Goal: Communication & Community: Answer question/provide support

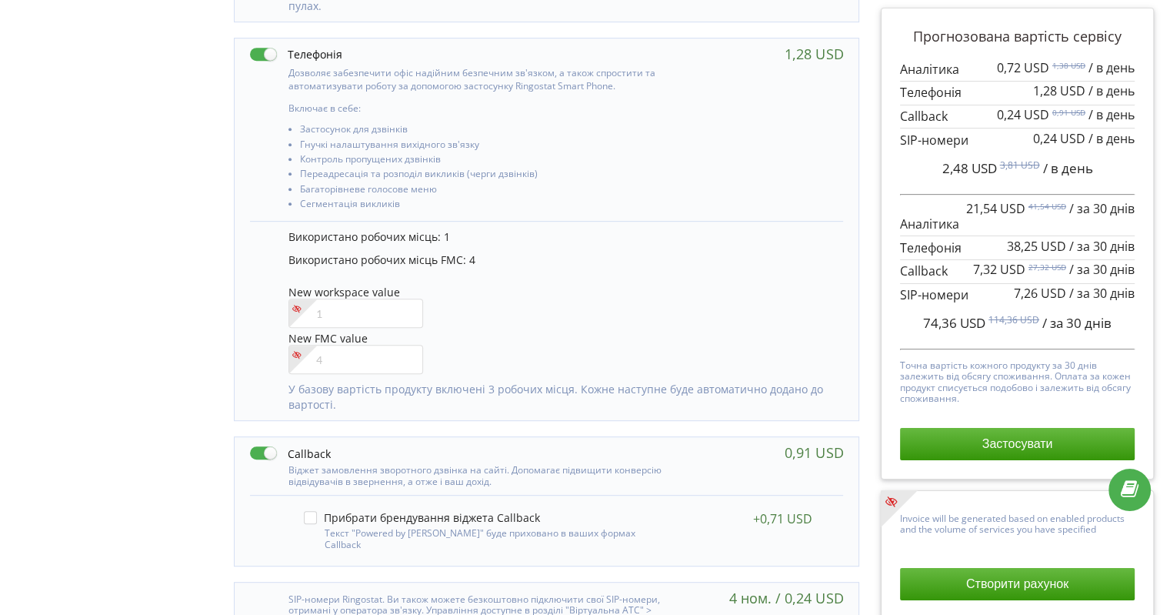
scroll to position [645, 0]
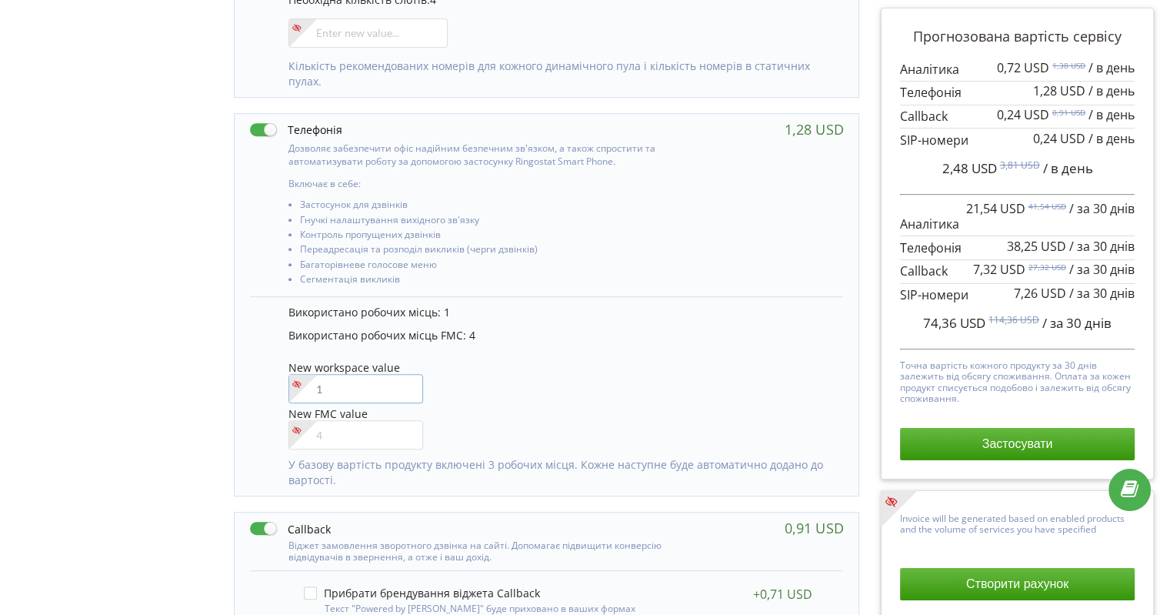
click at [383, 381] on input"] "number" at bounding box center [355, 388] width 135 height 29
type input"] "2"
click at [185, 342] on div "Управління продуктами проєкту Оберіть продукти: Чим більше продуктів ви підключ…" at bounding box center [584, 120] width 1159 height 1311
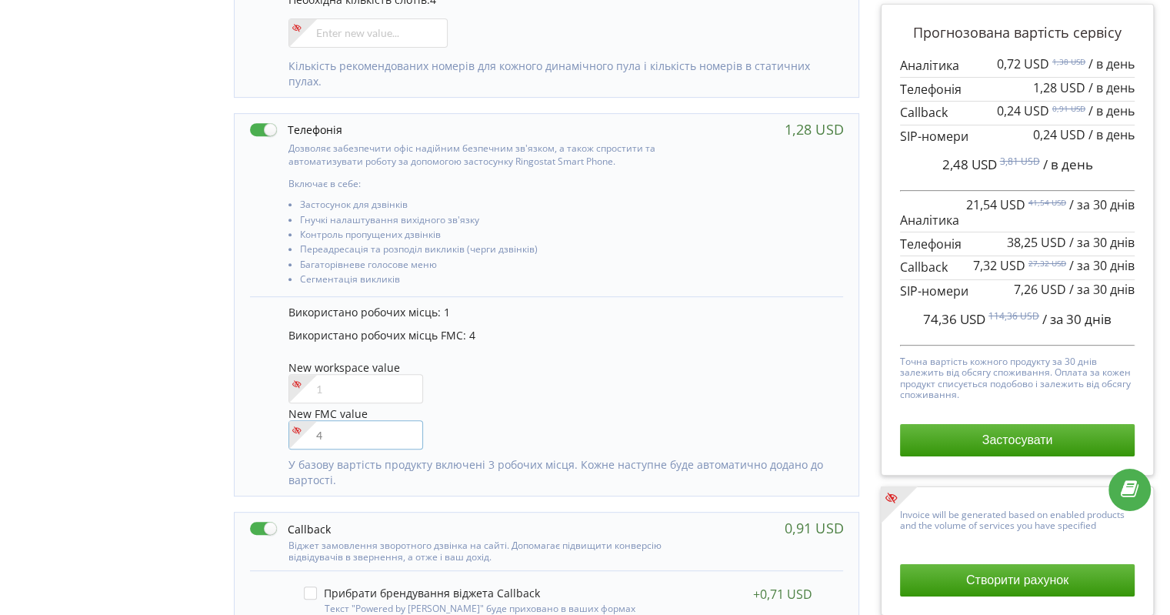
click at [338, 433] on input"] "number" at bounding box center [355, 434] width 135 height 29
type input"] "5"
click at [157, 397] on div "Управління продуктами проєкту Оберіть продукти: Чим більше продуктів ви підключ…" at bounding box center [584, 120] width 1159 height 1311
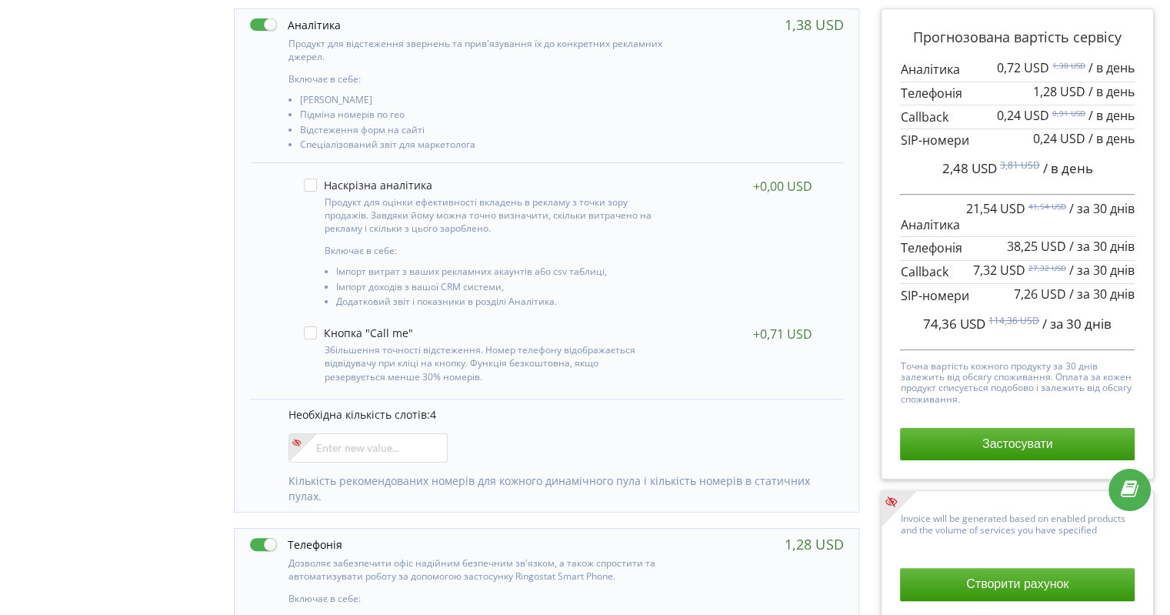
scroll to position [231, 0]
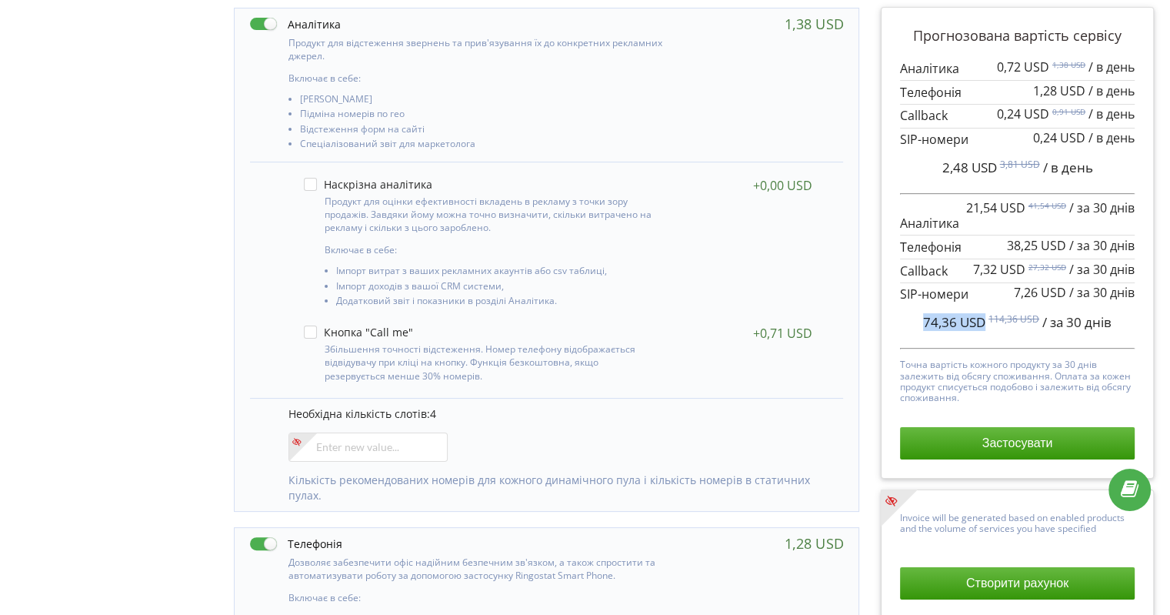
drag, startPoint x: 914, startPoint y: 325, endPoint x: 985, endPoint y: 327, distance: 70.8
click at [985, 327] on div "74,36 USD 114,36 USD / за 30 днів" at bounding box center [1017, 322] width 235 height 38
copy span "74,36 USD"
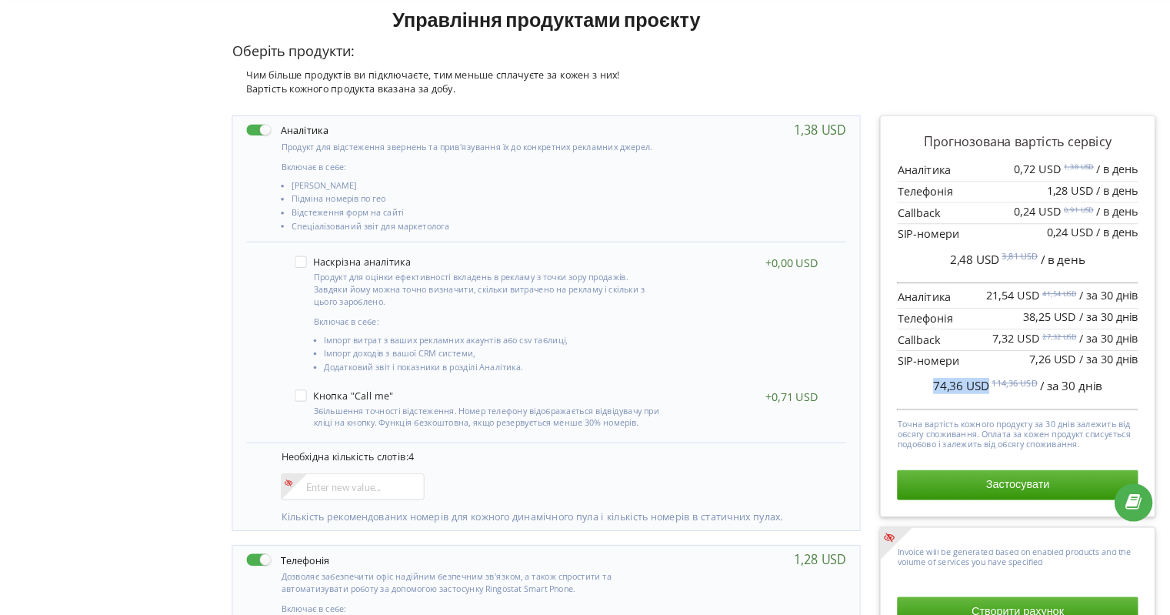
scroll to position [0, 0]
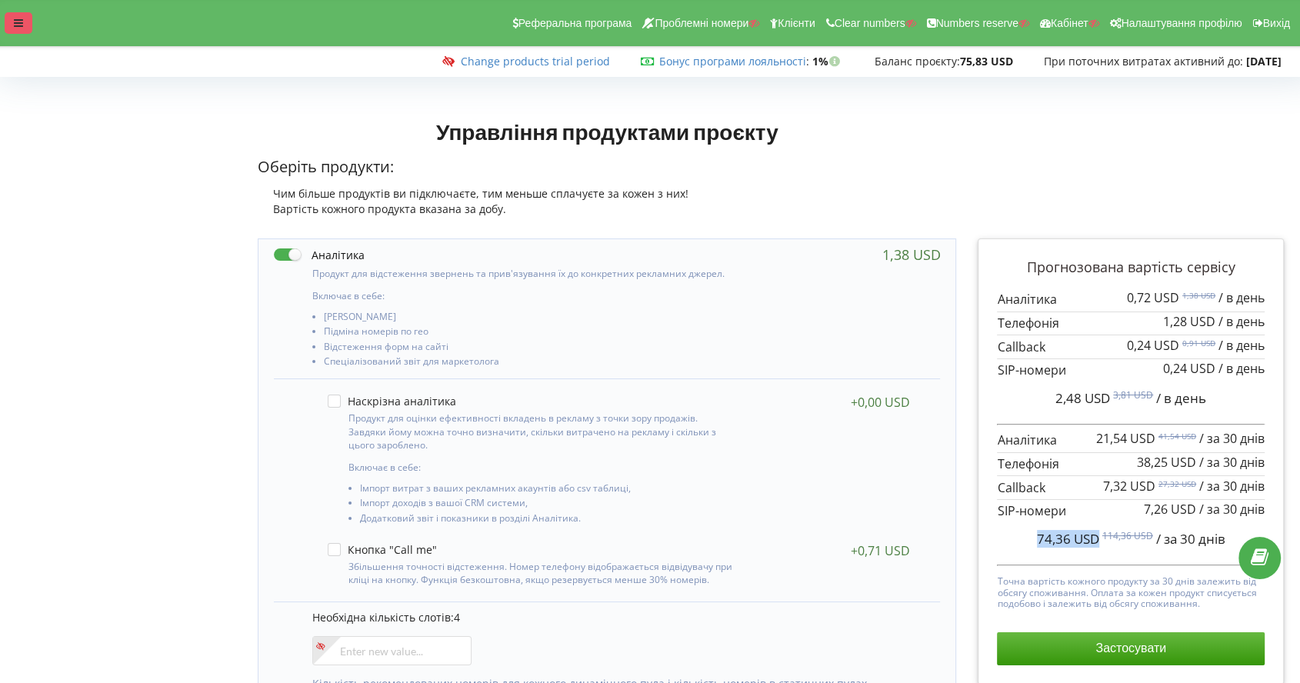
click at [7, 25] on div at bounding box center [19, 23] width 28 height 22
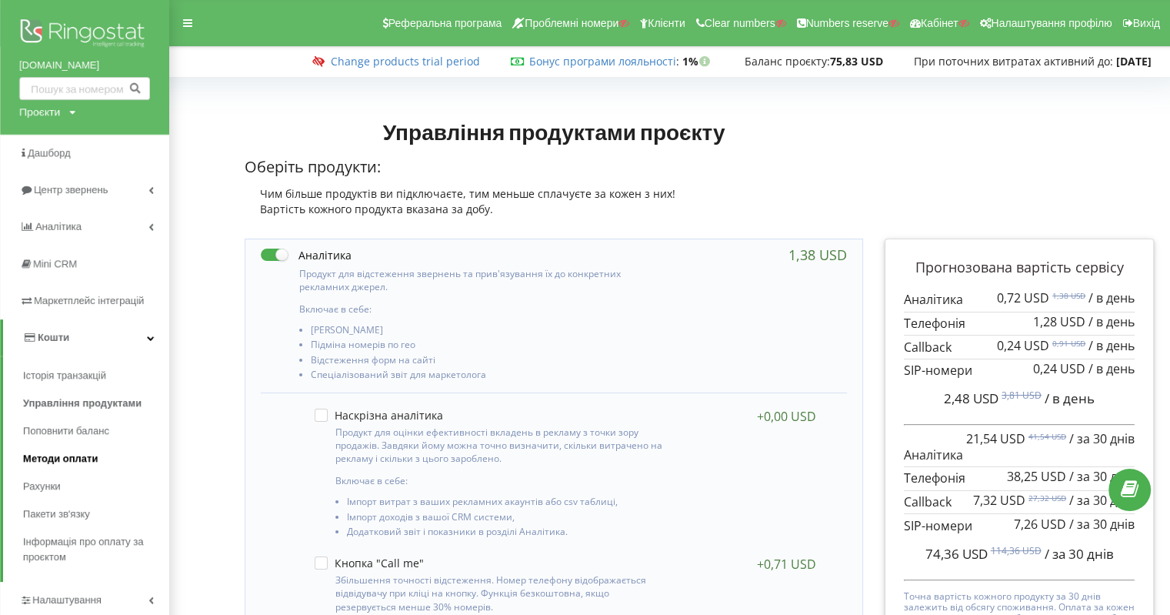
drag, startPoint x: 1175, startPoint y: 0, endPoint x: 51, endPoint y: 461, distance: 1215.5
click at [51, 461] on span "Методи оплати" at bounding box center [60, 458] width 75 height 15
click at [71, 434] on span "Поповнити баланс" at bounding box center [69, 430] width 93 height 15
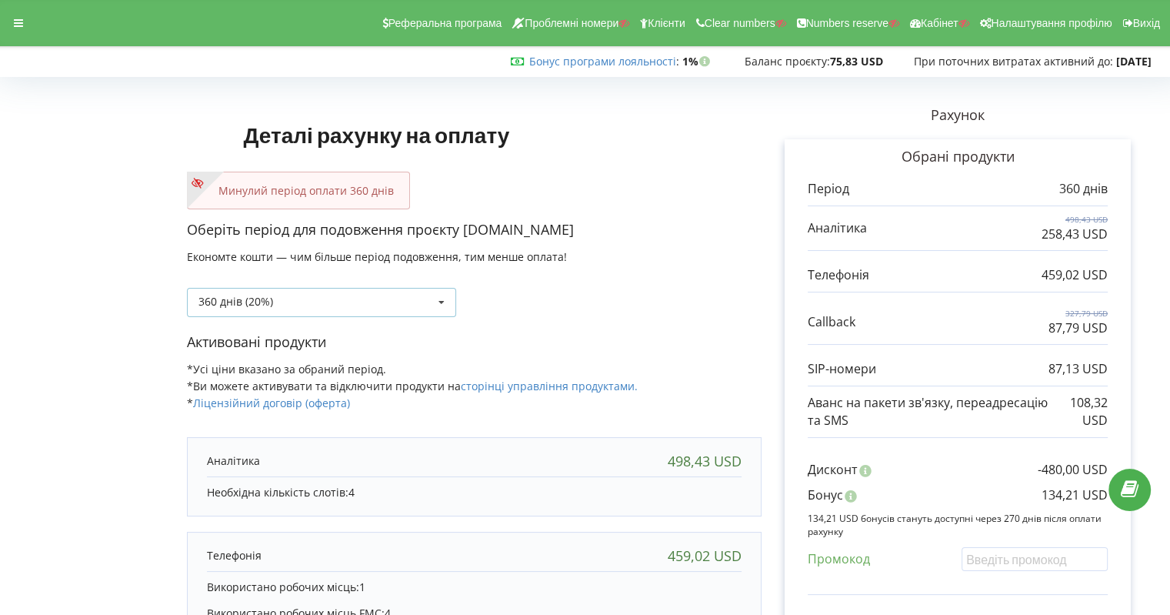
click at [285, 296] on div "360 днів (20%) Поповнити баланс без подовження" at bounding box center [321, 302] width 269 height 29
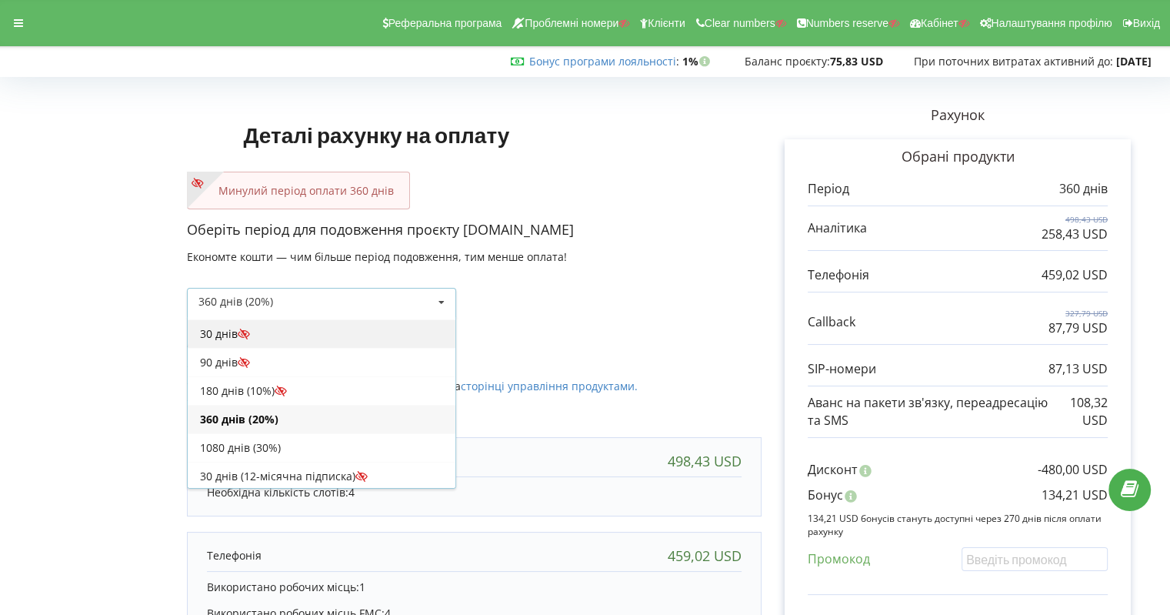
click at [218, 330] on div "30 днів" at bounding box center [322, 333] width 268 height 28
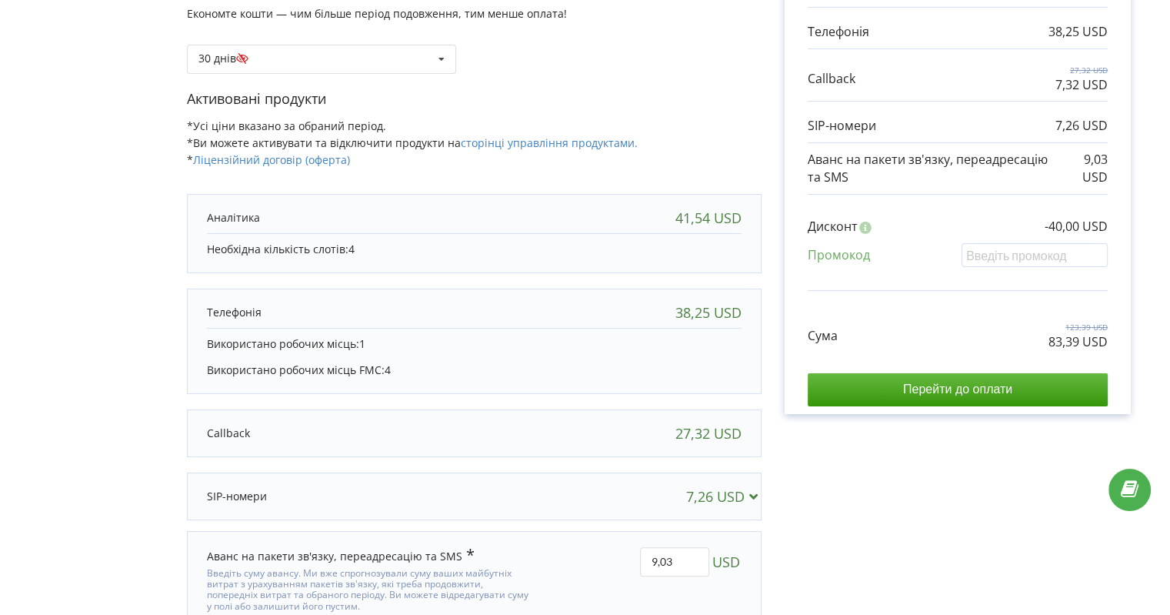
scroll to position [308, 0]
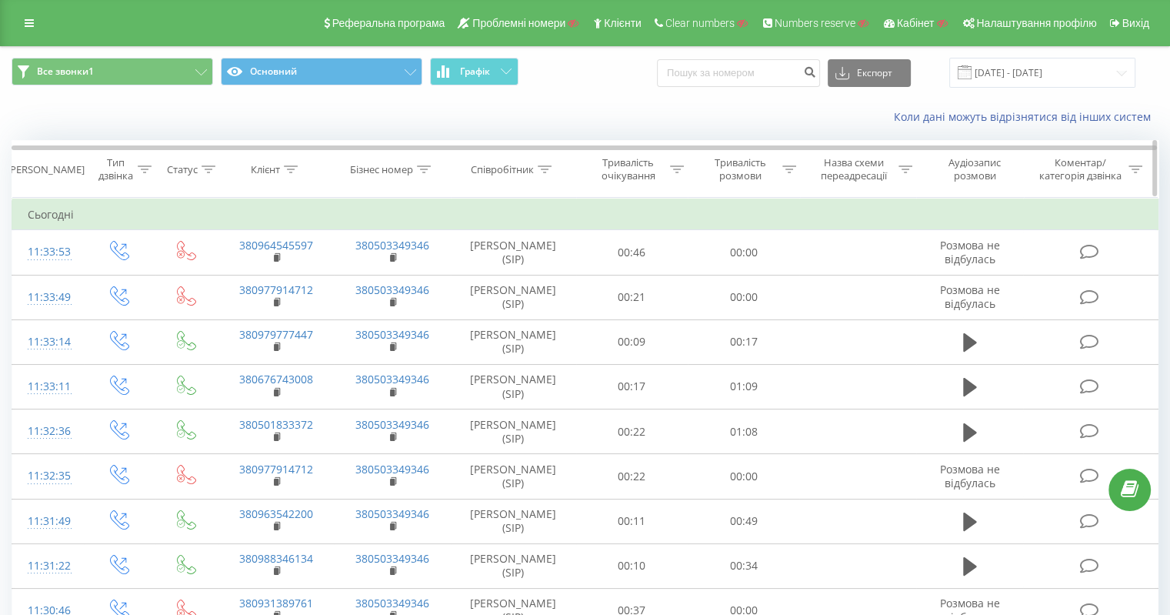
click at [288, 171] on icon at bounding box center [291, 169] width 14 height 8
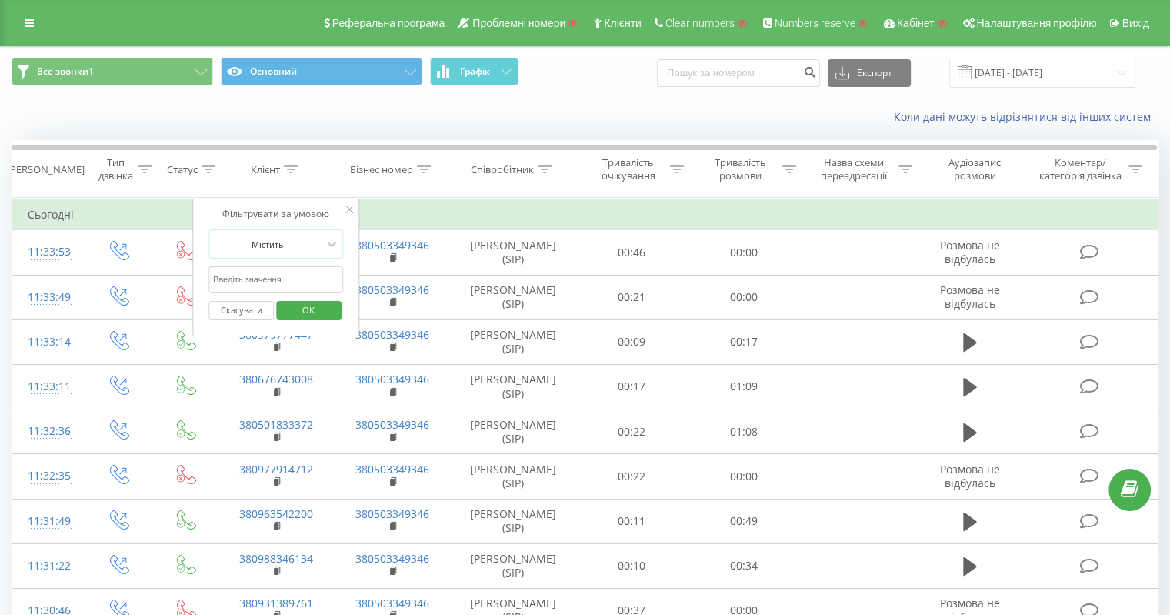
click at [278, 272] on input "text" at bounding box center [275, 279] width 135 height 27
paste input "380444905390"
type input "380444905390"
click at [292, 304] on span "OK" at bounding box center [308, 310] width 43 height 24
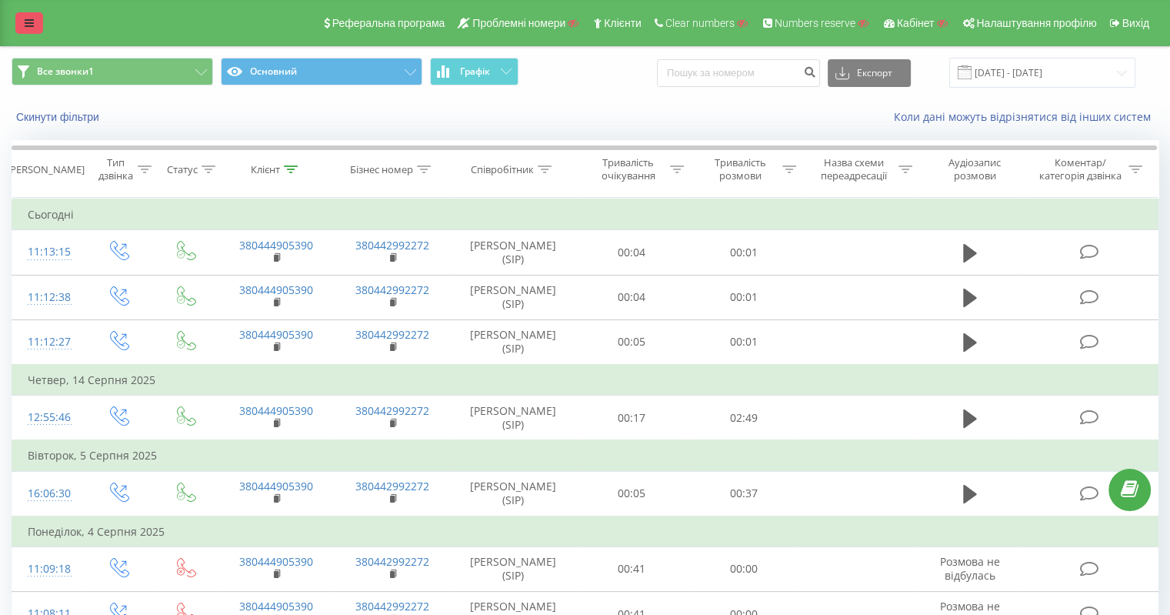
click at [28, 22] on icon at bounding box center [29, 23] width 9 height 11
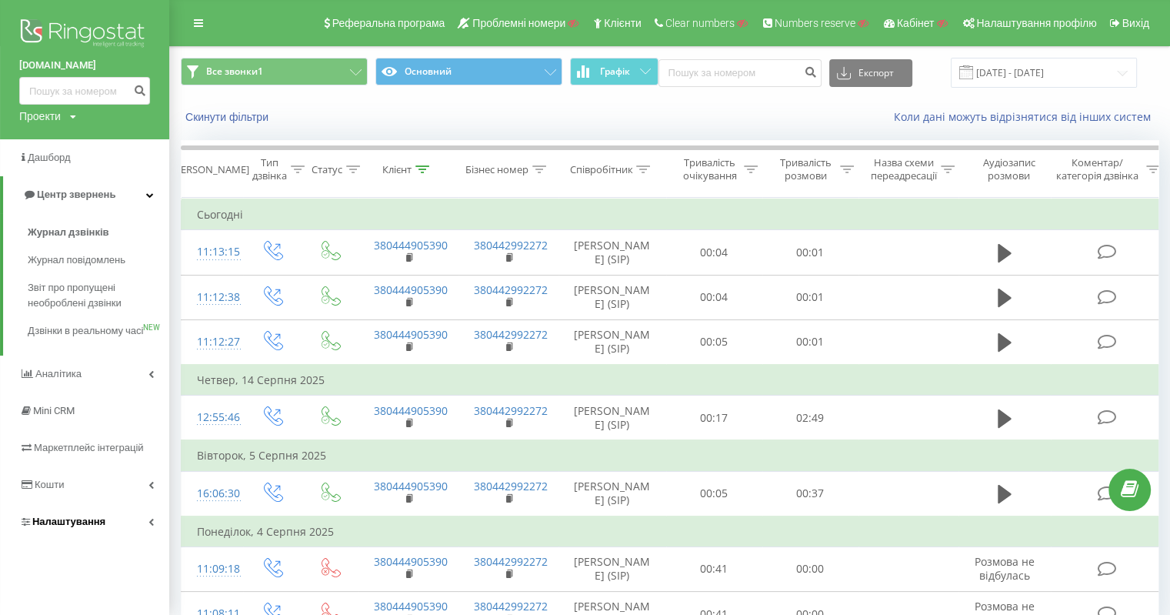
click at [82, 526] on link "Налаштування" at bounding box center [84, 521] width 169 height 37
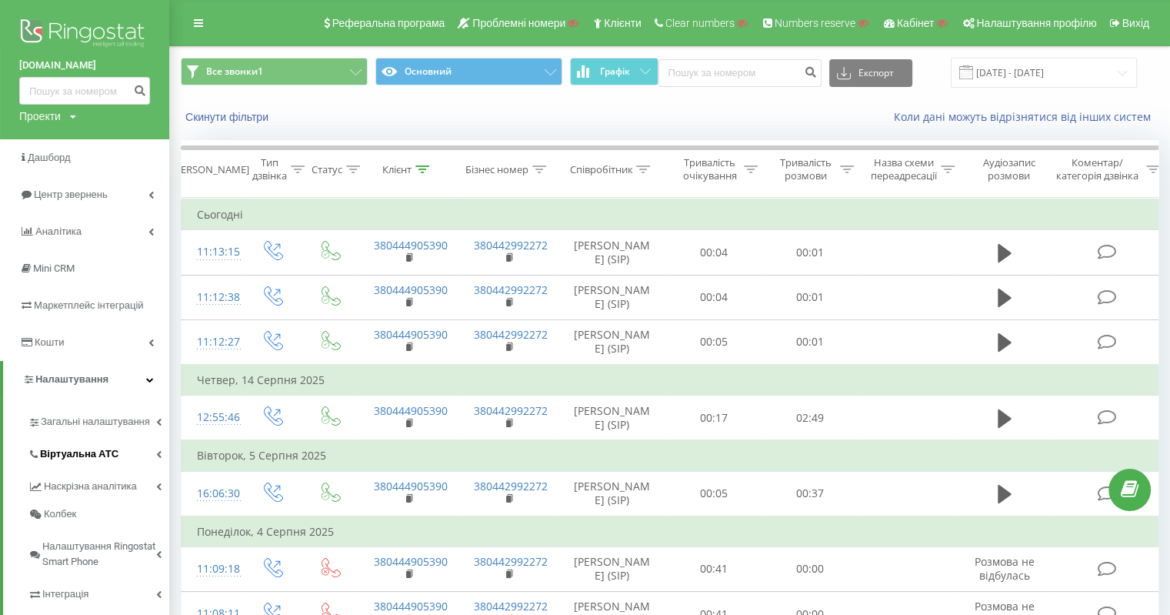
click at [111, 450] on span "Віртуальна АТС" at bounding box center [79, 453] width 78 height 15
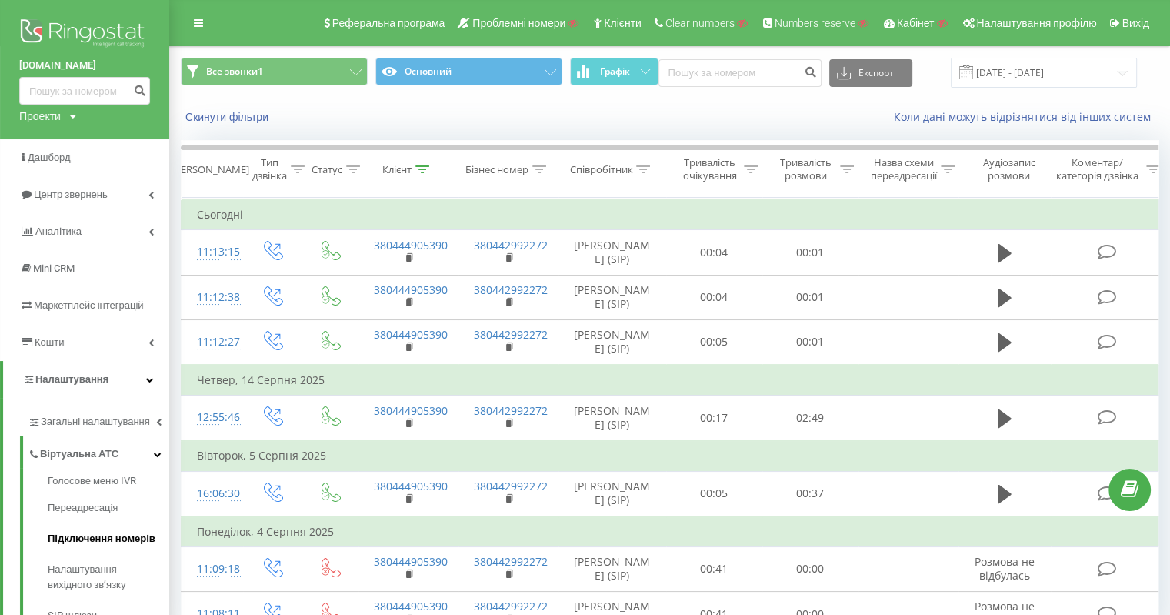
click at [134, 535] on span "Підключення номерів" at bounding box center [102, 538] width 108 height 15
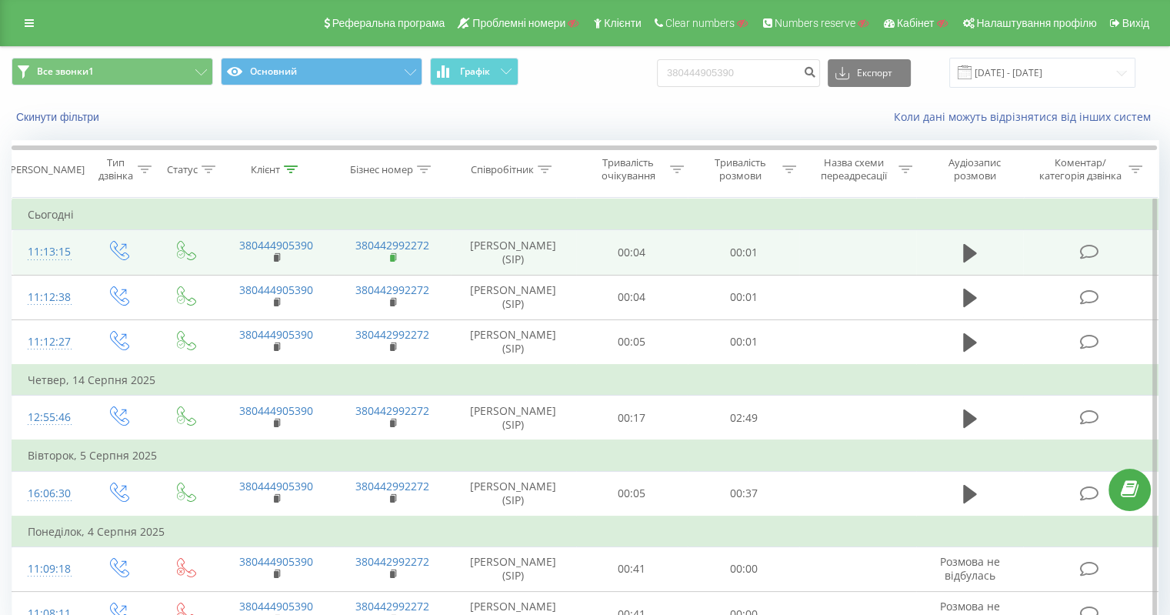
click at [391, 253] on icon at bounding box center [394, 257] width 8 height 11
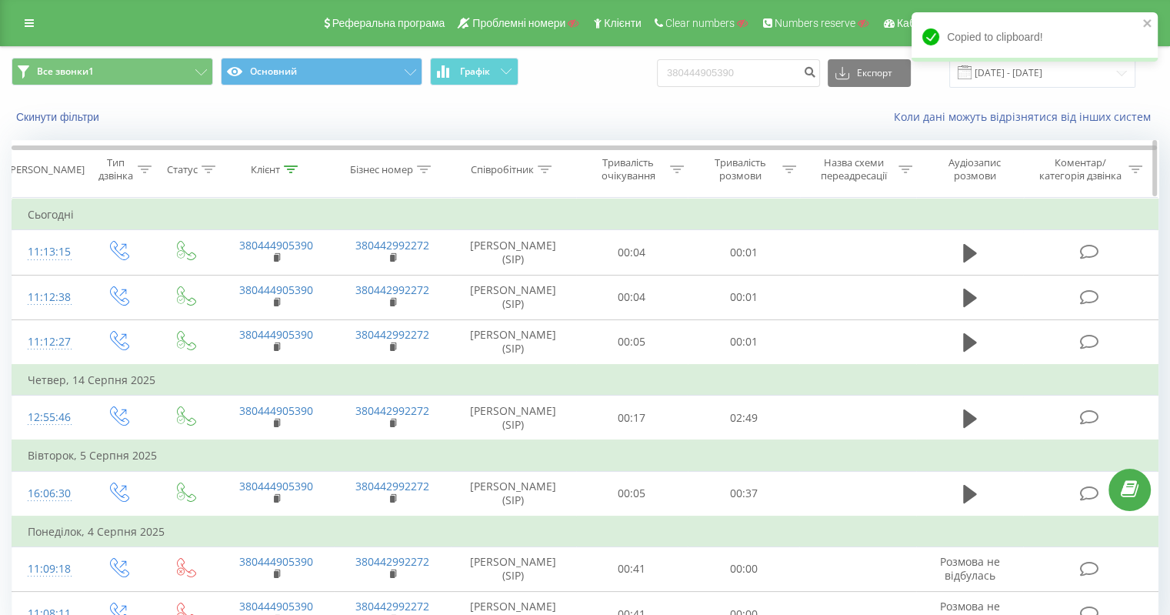
click at [285, 168] on icon at bounding box center [291, 169] width 14 height 8
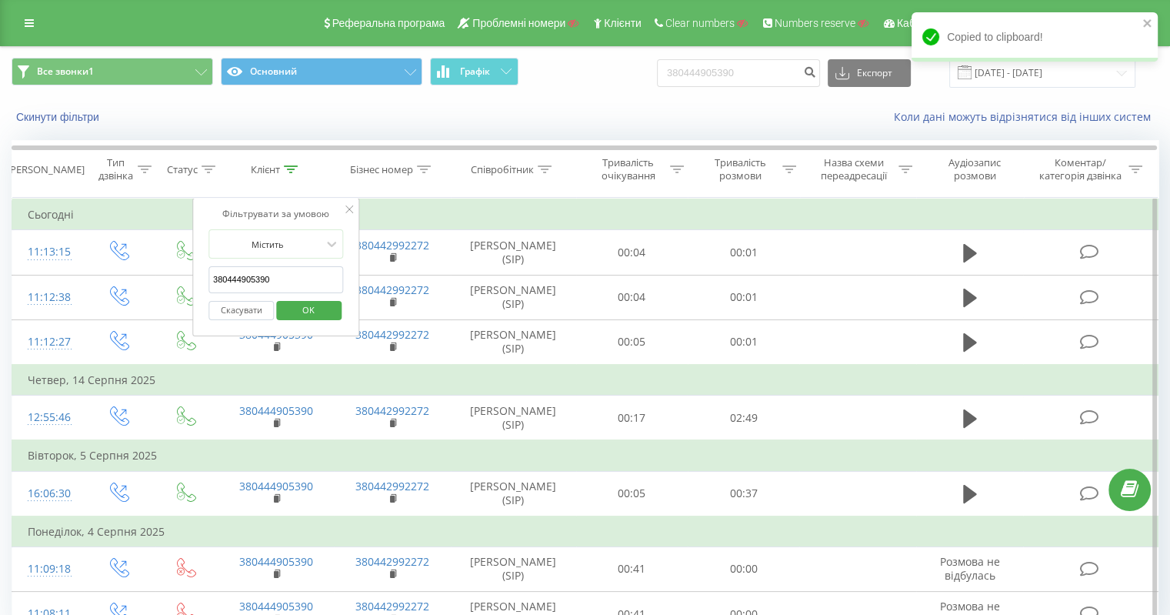
click at [262, 305] on button "Скасувати" at bounding box center [240, 310] width 65 height 19
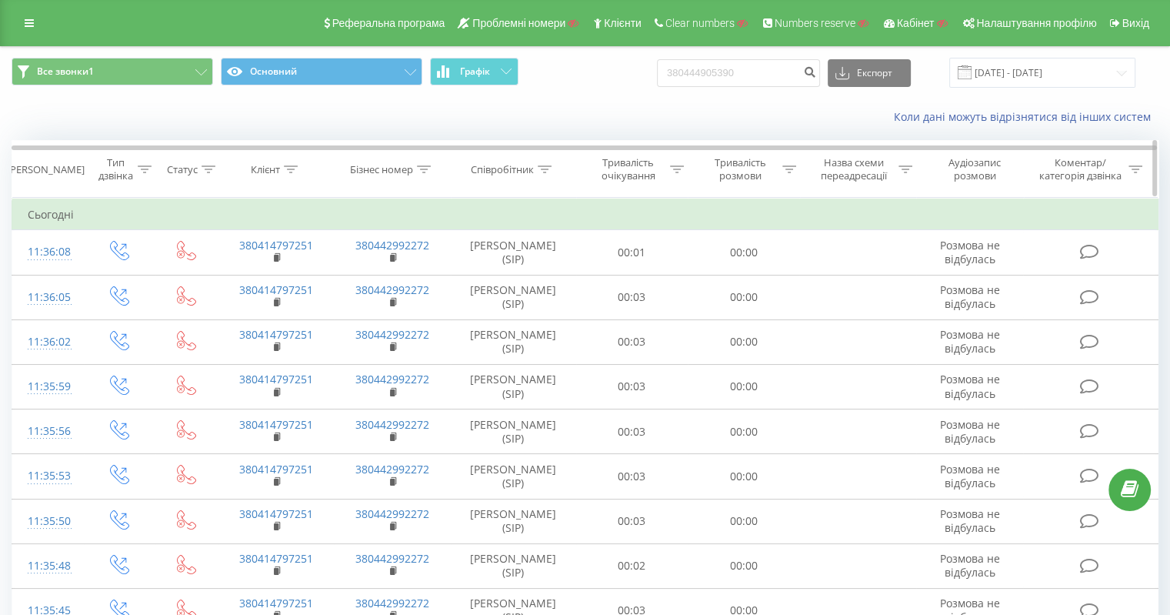
click at [418, 170] on icon at bounding box center [424, 169] width 14 height 8
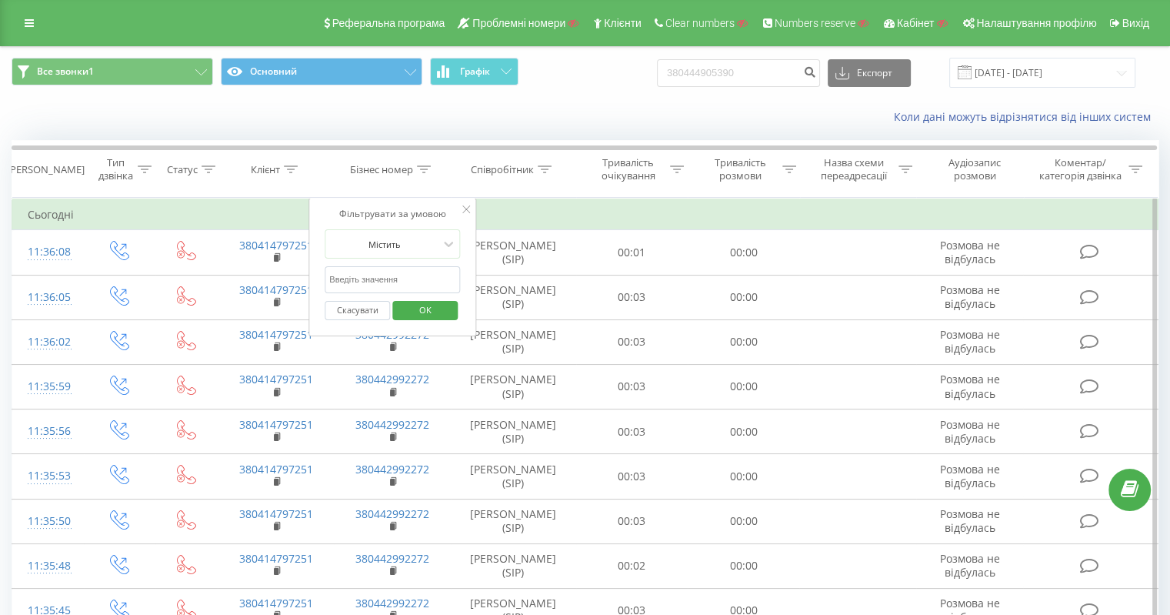
click at [390, 278] on input "text" at bounding box center [392, 279] width 135 height 27
paste input "380442992272"
type input "380442992272"
click at [425, 301] on span "OK" at bounding box center [425, 310] width 43 height 24
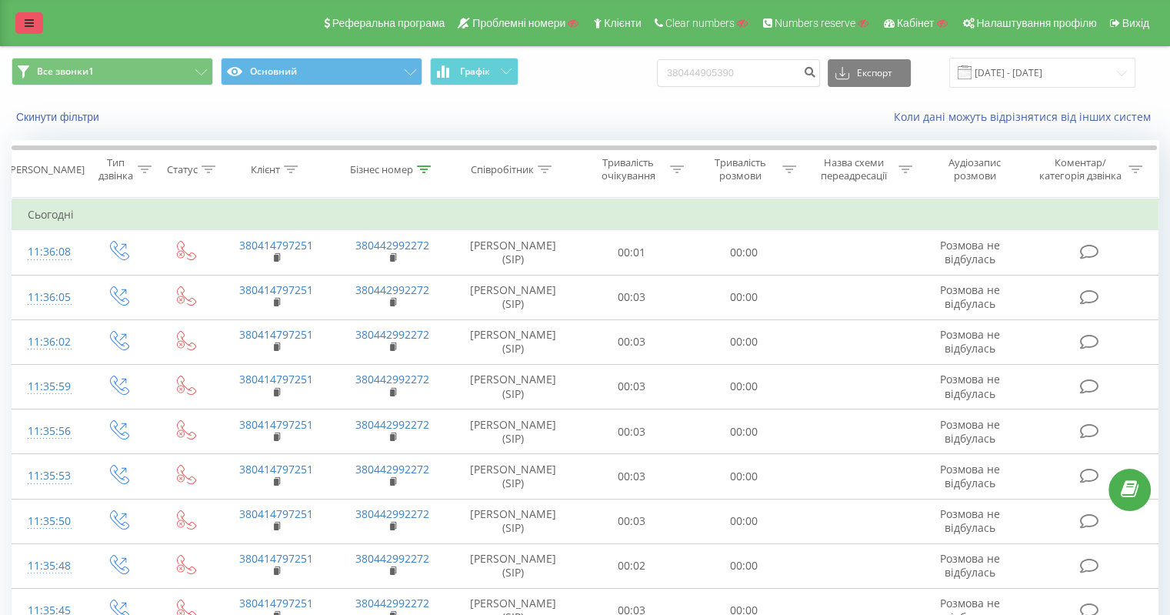
click at [25, 22] on icon at bounding box center [29, 23] width 9 height 11
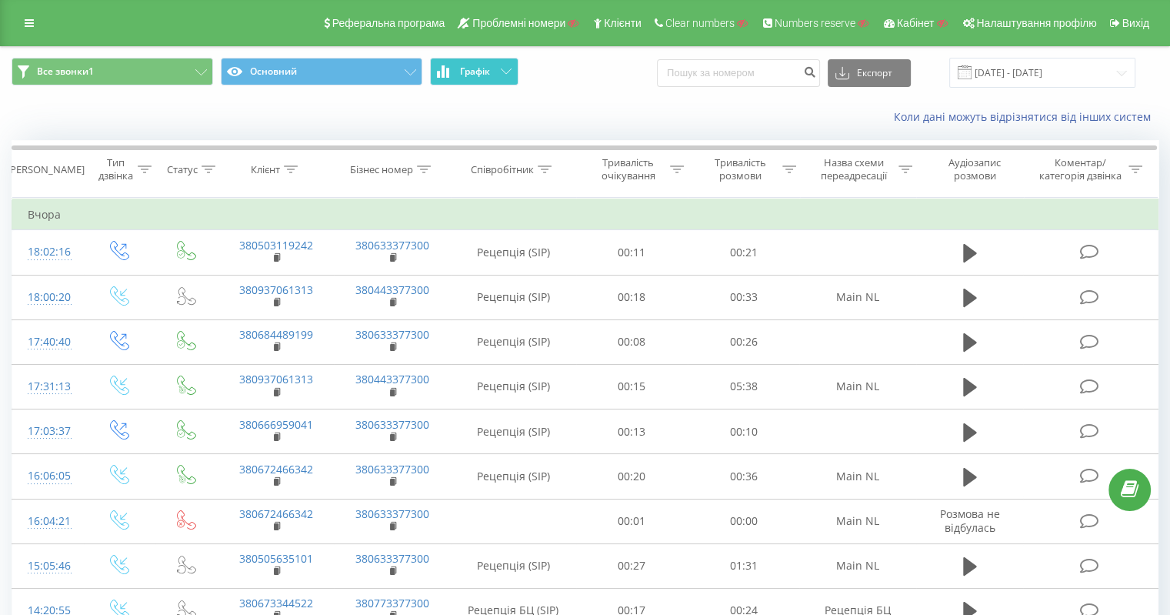
click at [508, 75] on button "Графік" at bounding box center [474, 72] width 88 height 28
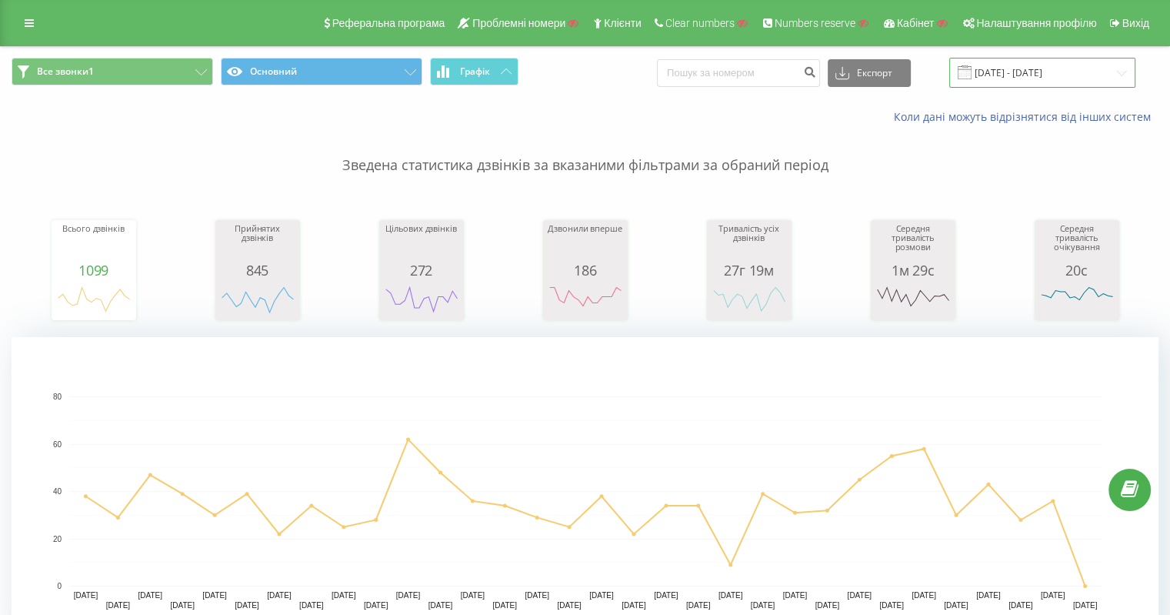
click at [1064, 79] on input "[DATE] - [DATE]" at bounding box center [1042, 73] width 186 height 30
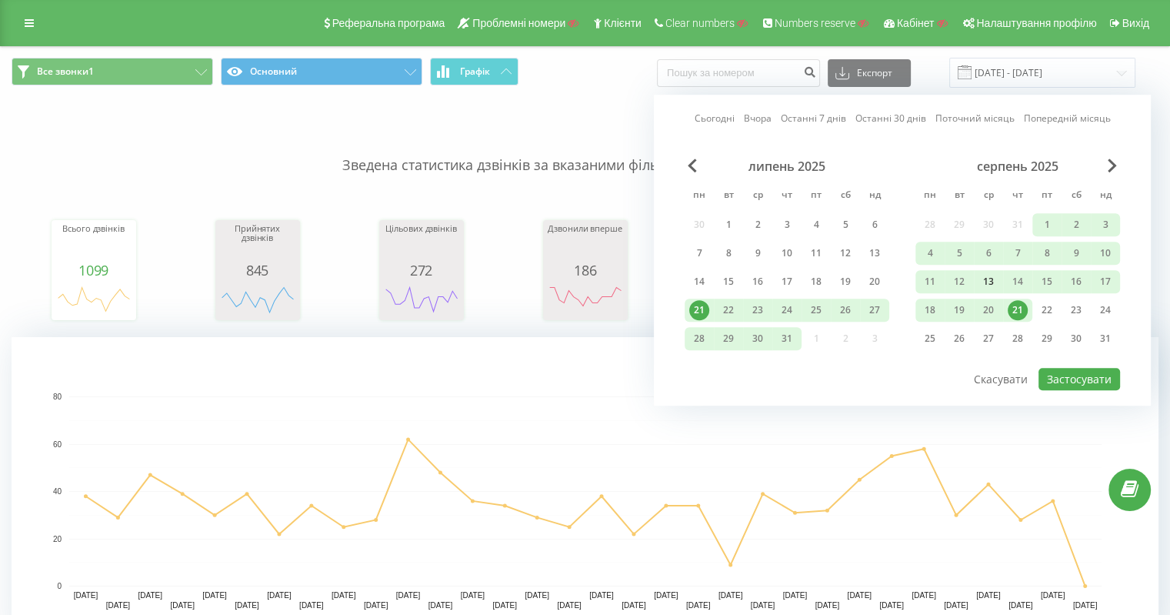
click at [989, 278] on div "13" at bounding box center [988, 282] width 20 height 20
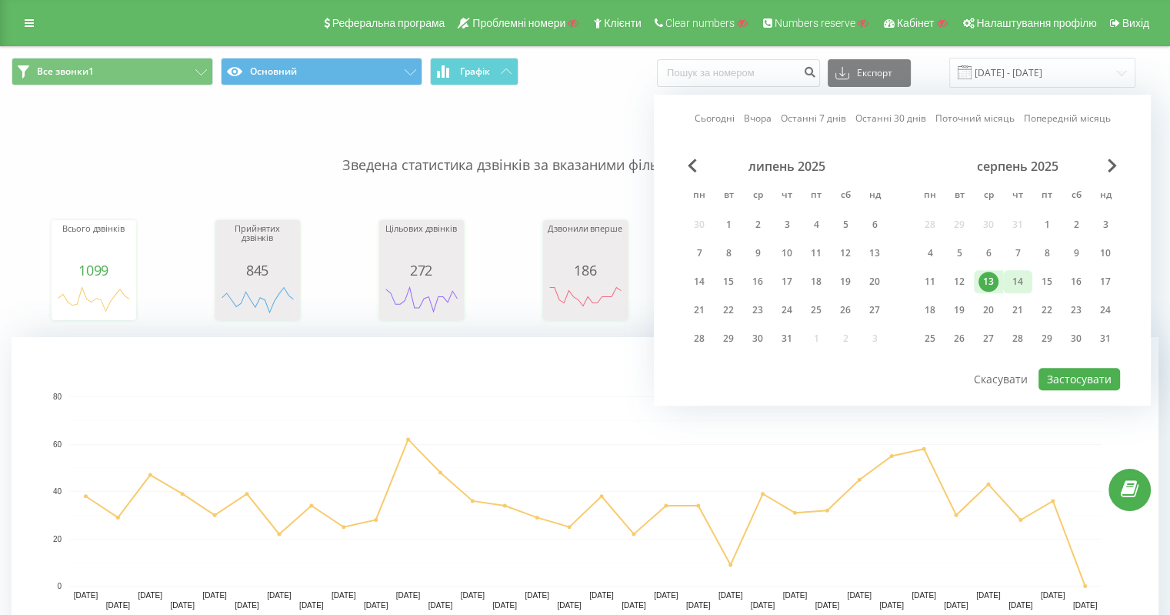
click at [1012, 276] on div "14" at bounding box center [1018, 282] width 20 height 20
click at [1074, 371] on button "Застосувати" at bounding box center [1079, 379] width 82 height 22
type input "13.08.2025 - 14.08.2025"
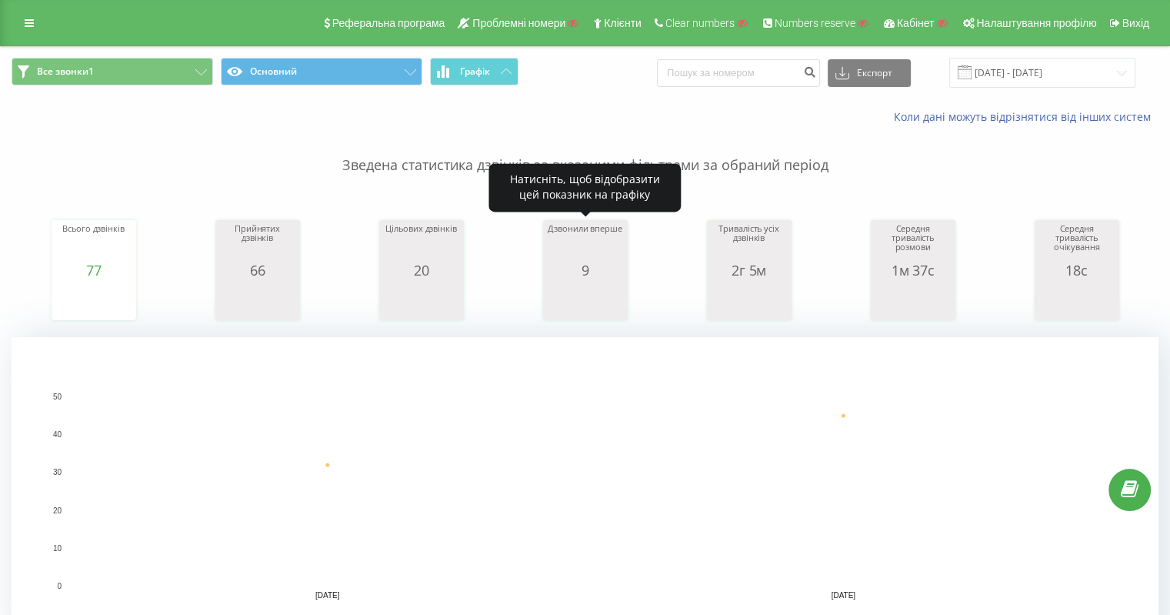
click at [585, 227] on div "Дзвонили вперше" at bounding box center [585, 243] width 77 height 38
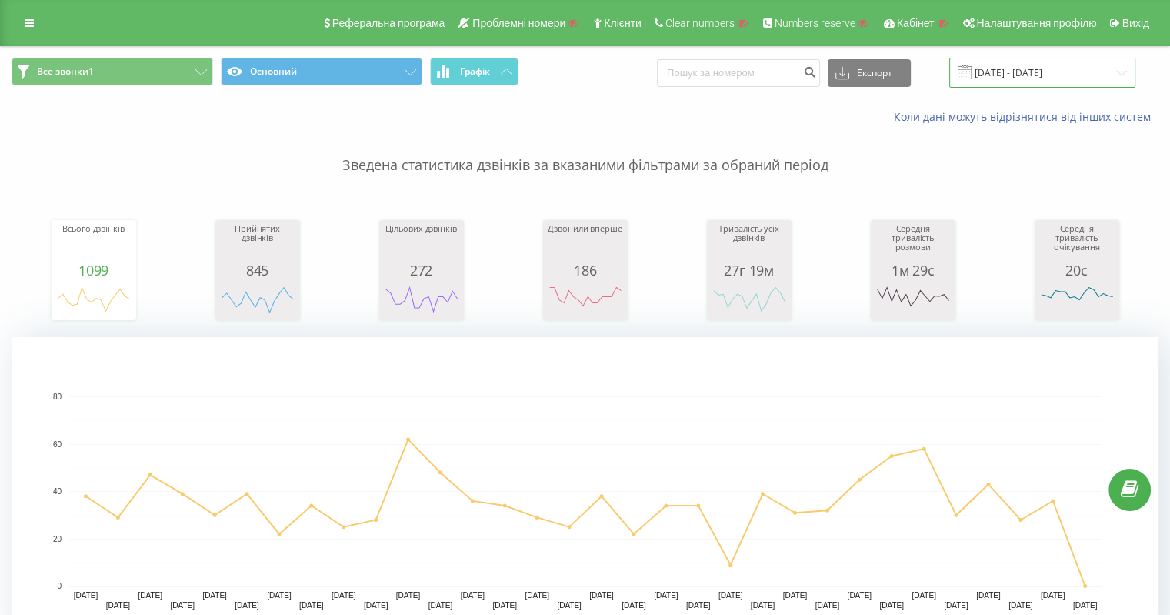
click at [1022, 72] on input "[DATE] - [DATE]" at bounding box center [1042, 73] width 186 height 30
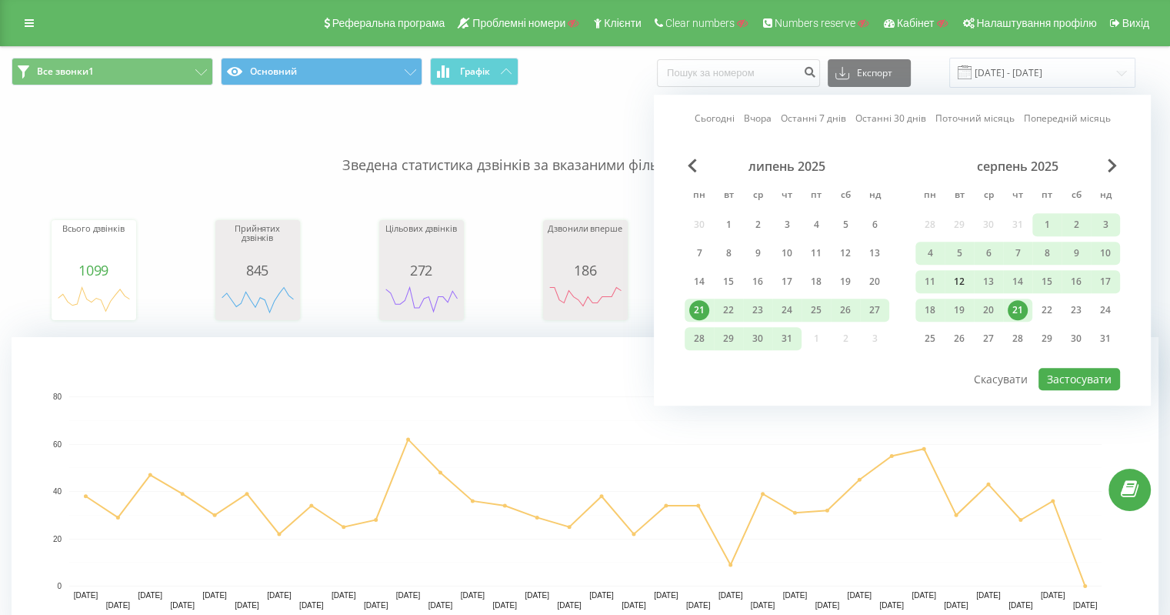
click at [961, 280] on div "12" at bounding box center [959, 282] width 20 height 20
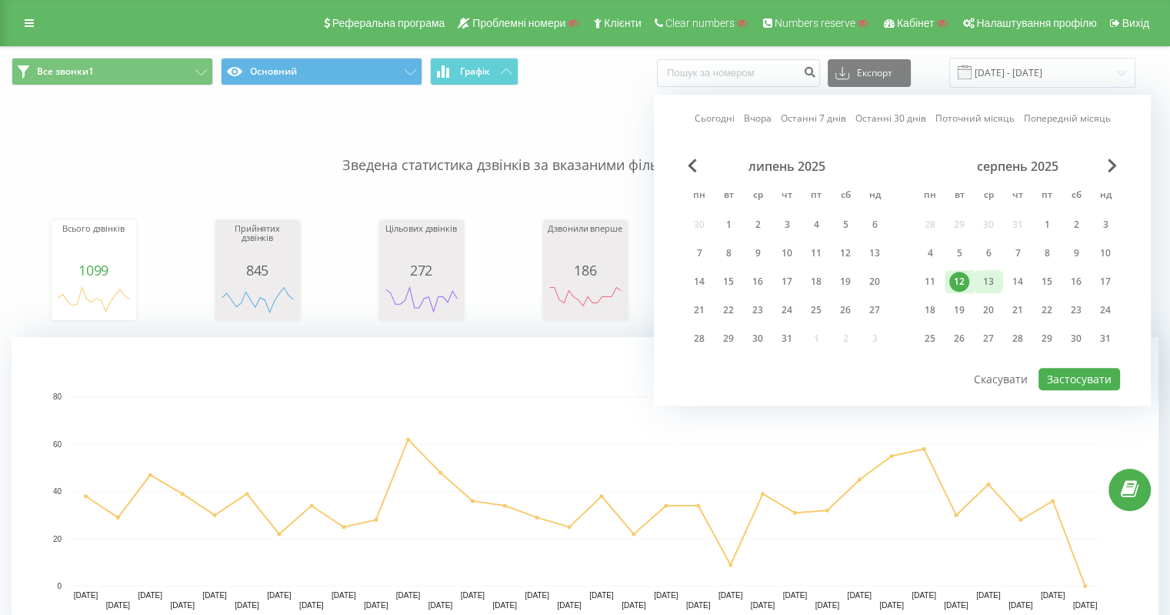
click at [989, 279] on div "13" at bounding box center [988, 282] width 20 height 20
click at [1072, 375] on button "Застосувати" at bounding box center [1079, 379] width 82 height 22
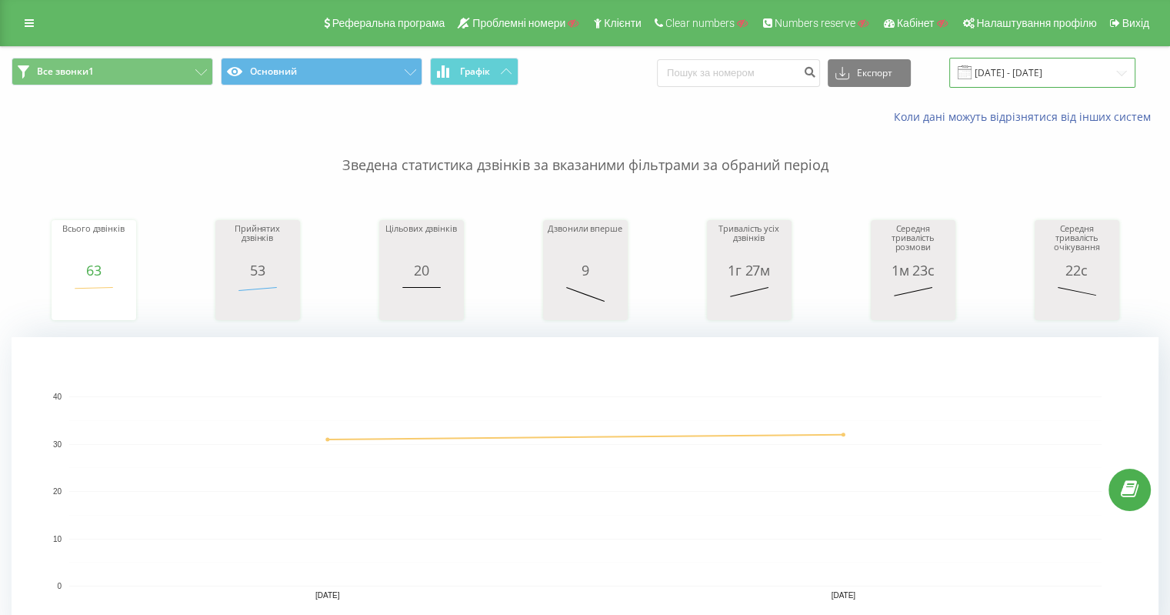
click at [1035, 78] on input "12.08.2025 - 13.08.2025" at bounding box center [1042, 73] width 186 height 30
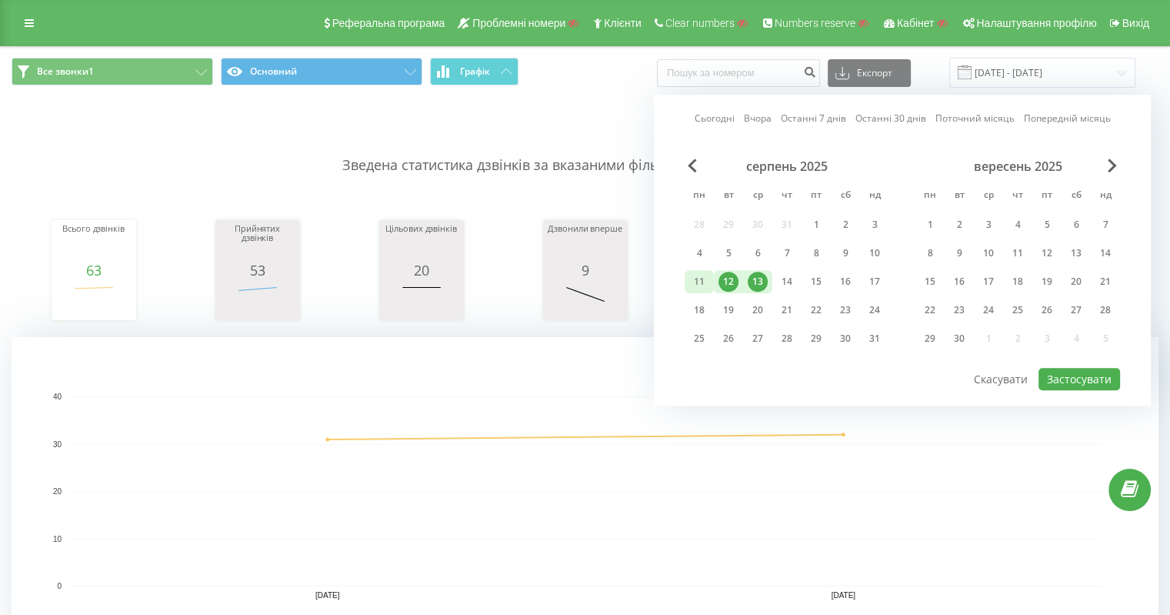
click at [697, 278] on div "11" at bounding box center [699, 282] width 20 height 20
click at [755, 283] on div "13" at bounding box center [758, 282] width 20 height 20
click at [1064, 375] on button "Застосувати" at bounding box center [1079, 379] width 82 height 22
type input "11.08.2025 - 13.08.2025"
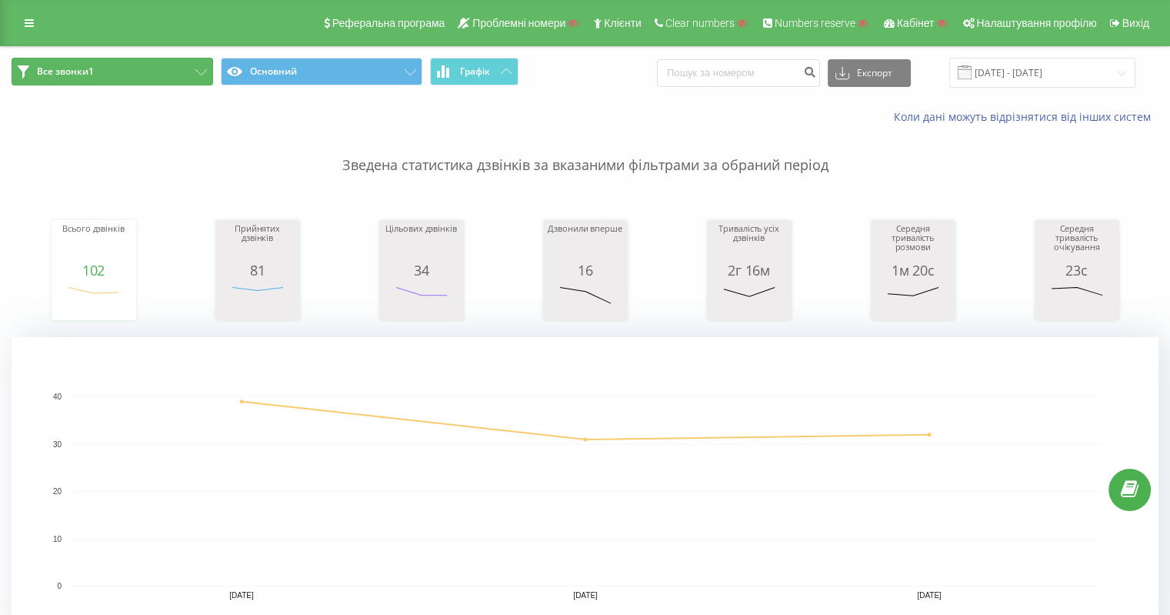
click at [100, 72] on button "Все звонки1" at bounding box center [113, 72] width 202 height 28
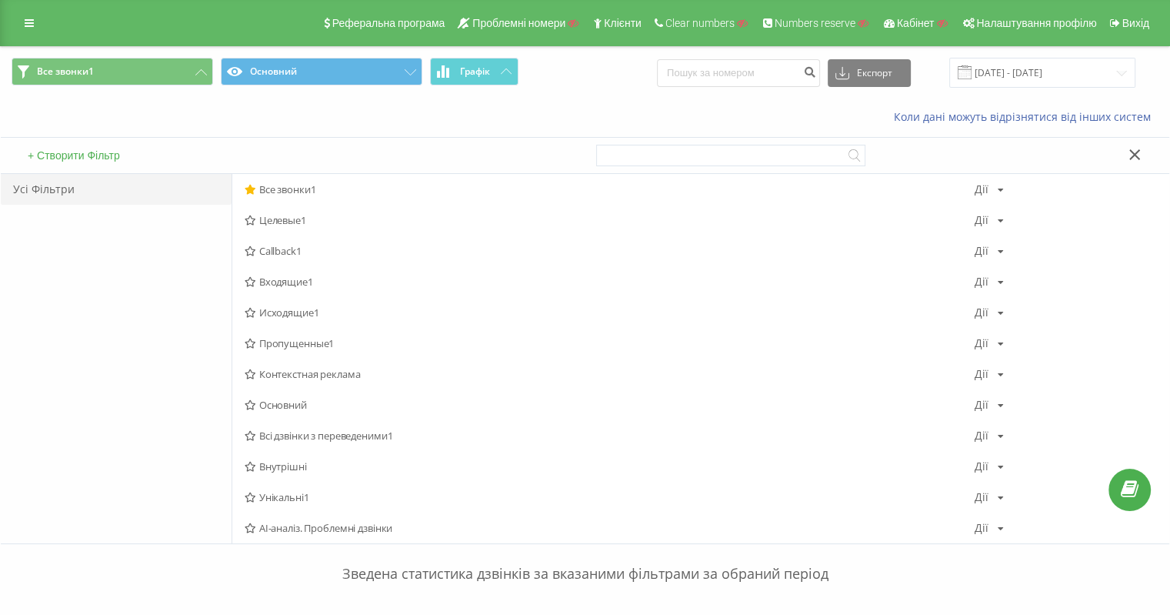
click at [89, 168] on div "+ Створити Фільтр" at bounding box center [293, 155] width 585 height 35
click at [98, 157] on button "+ Створити Фільтр" at bounding box center [74, 155] width 102 height 14
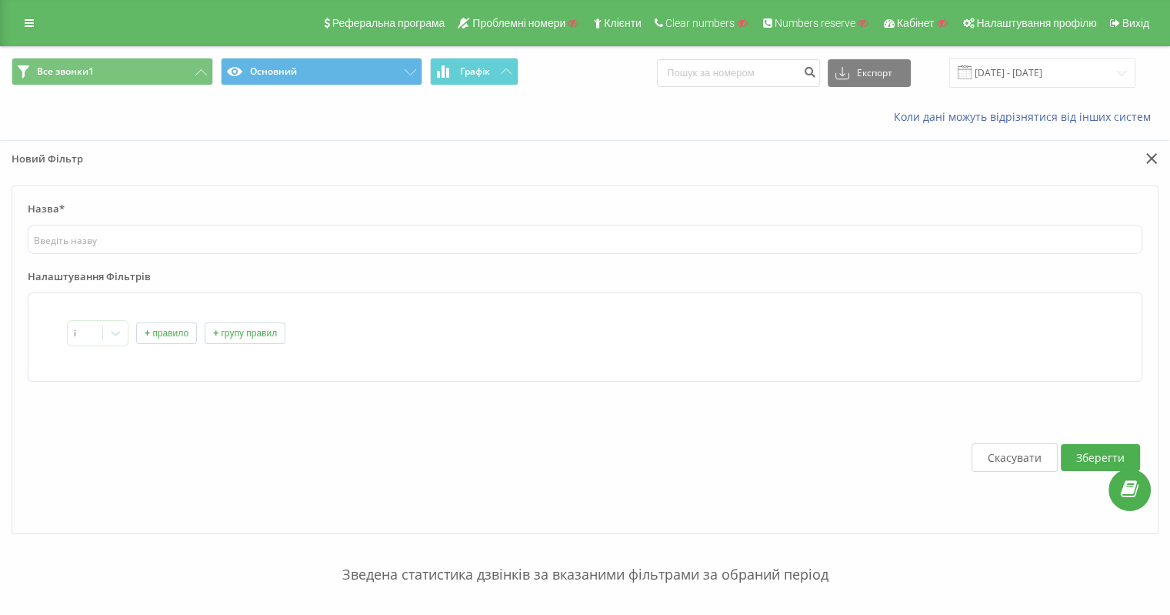
click at [166, 332] on button "+ правило" at bounding box center [166, 333] width 61 height 22
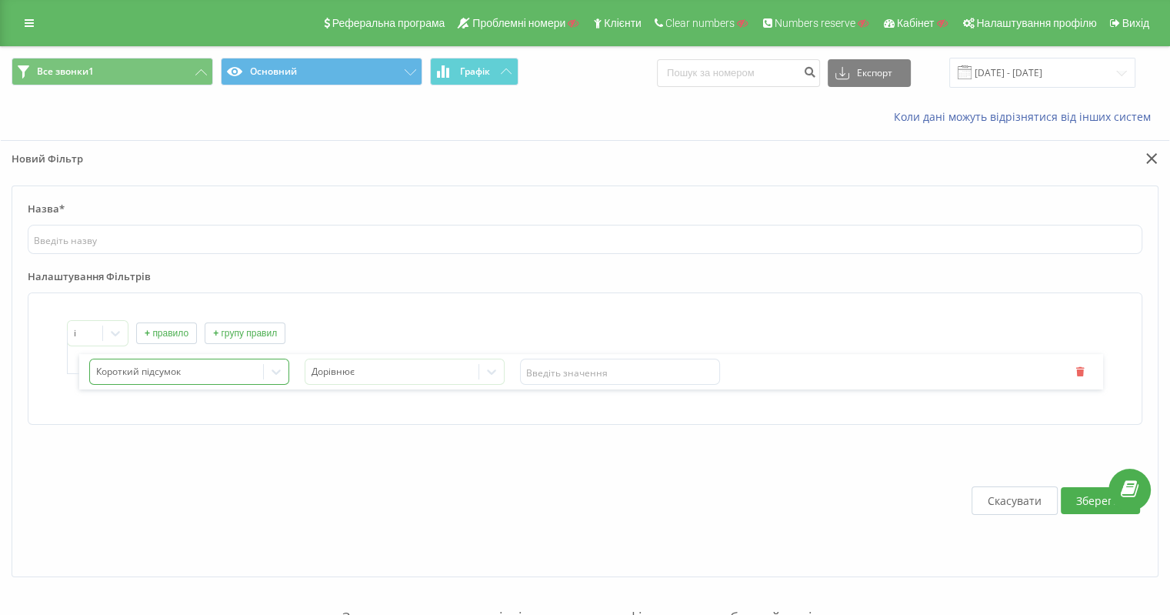
click at [197, 379] on div "Короткий підсумок" at bounding box center [189, 371] width 200 height 26
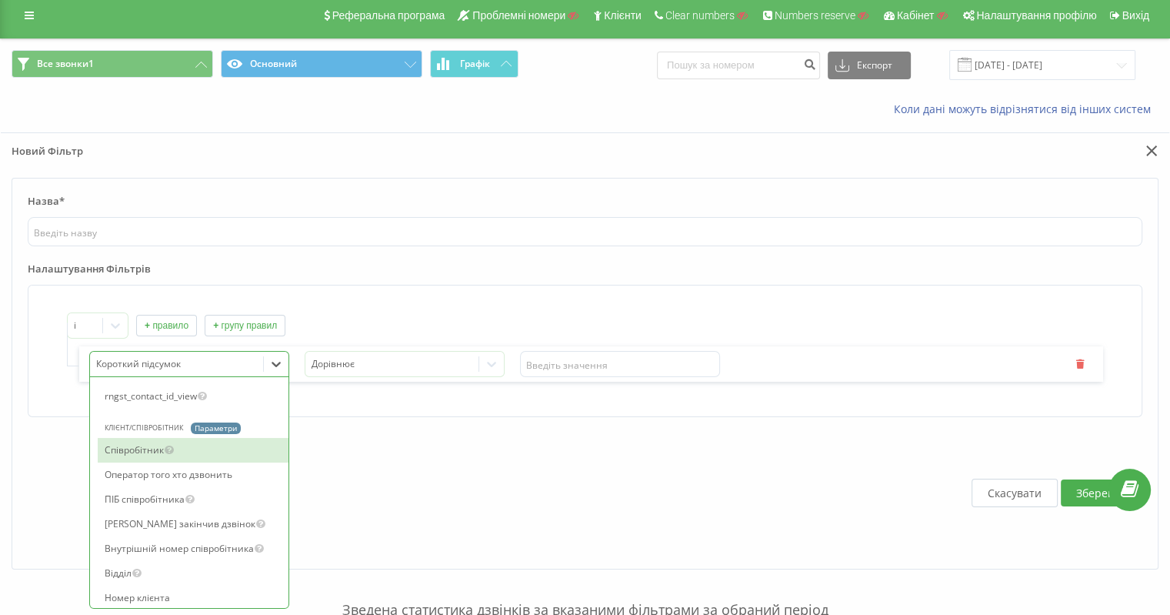
scroll to position [1574, 0]
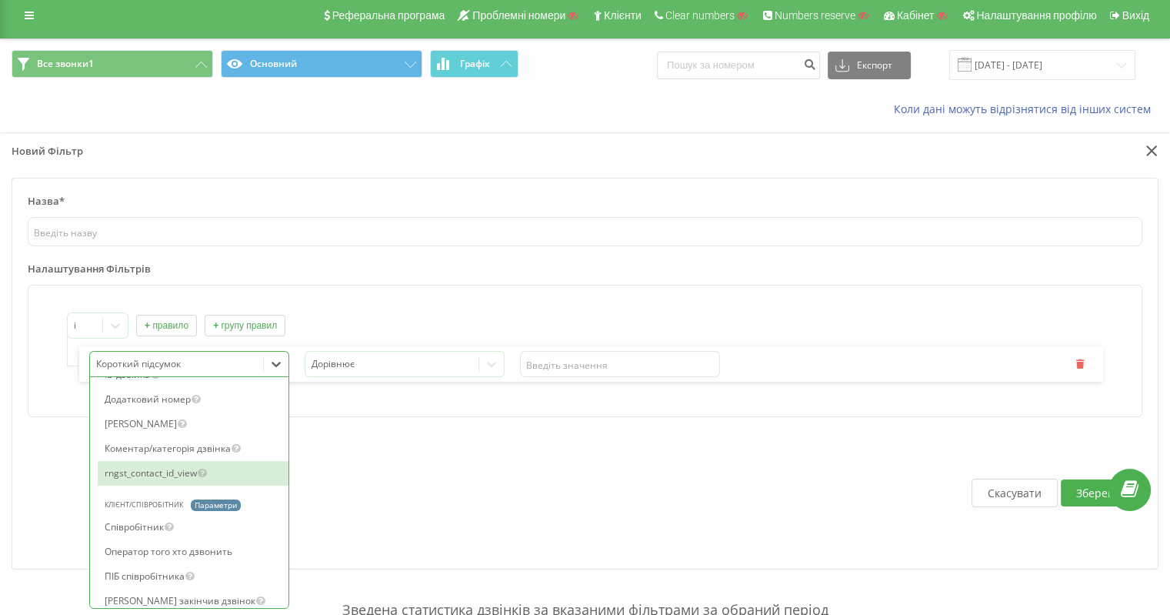
click at [498, 482] on div "Скасувати Зберегти" at bounding box center [585, 492] width 1114 height 121
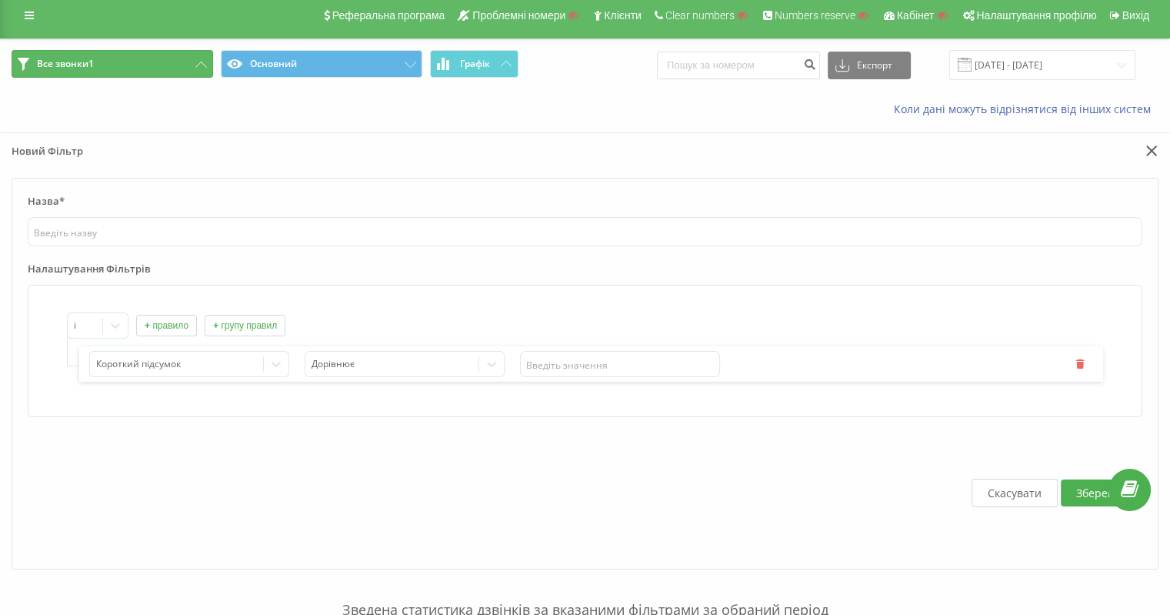
click at [108, 65] on button "Все звонки1" at bounding box center [113, 64] width 202 height 28
click at [1154, 147] on icon at bounding box center [1151, 150] width 11 height 11
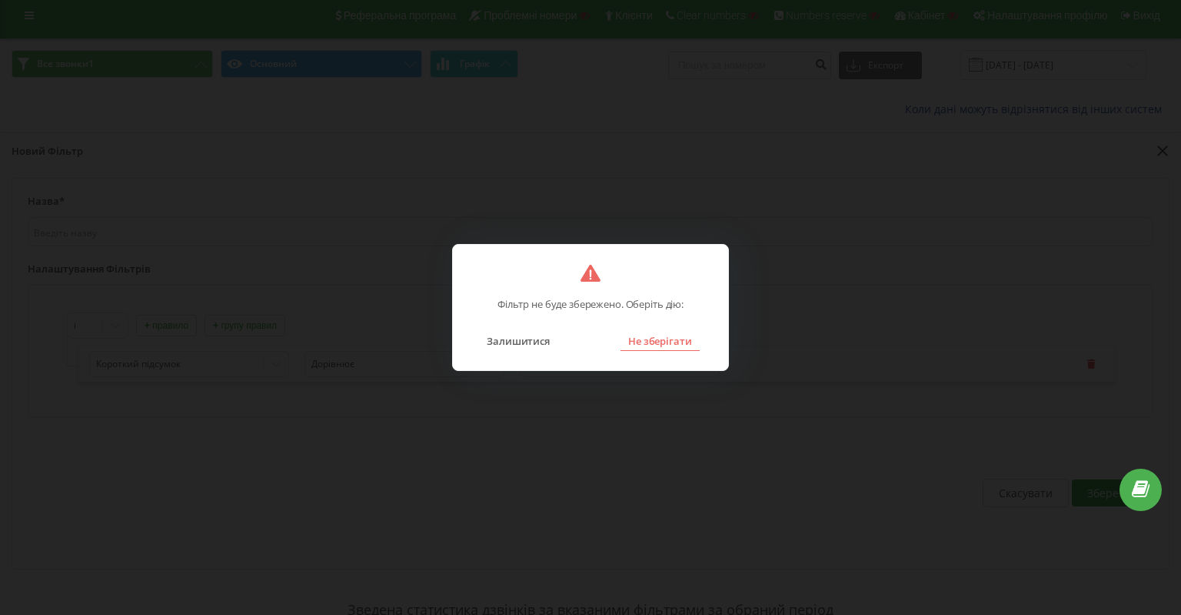
click at [668, 341] on button "Не зберігати" at bounding box center [660, 341] width 79 height 20
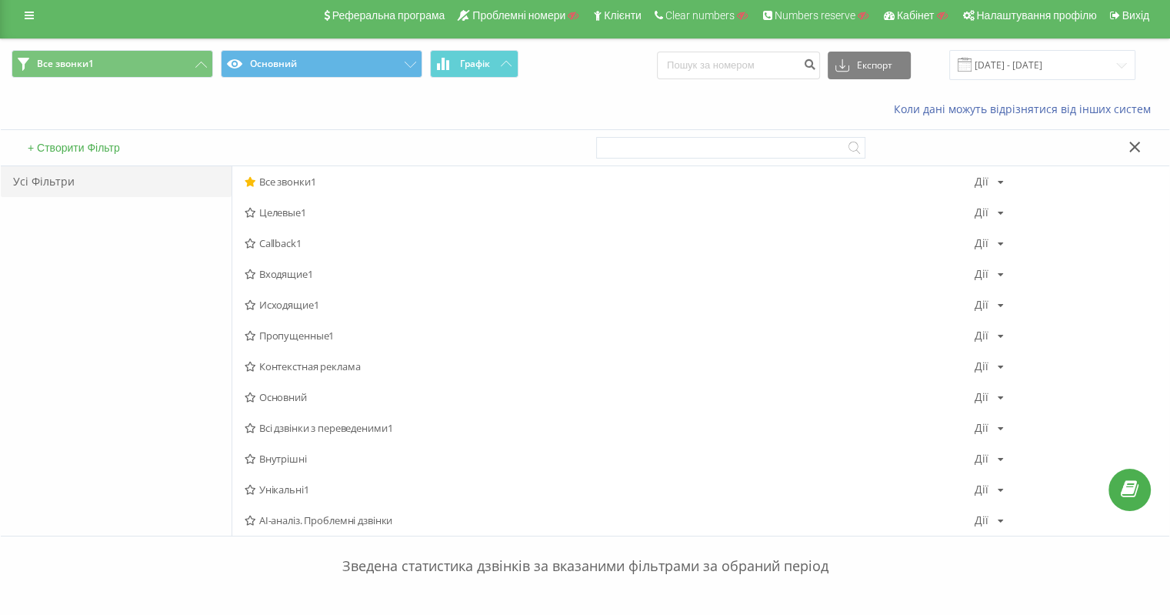
click at [1132, 144] on icon at bounding box center [1134, 147] width 11 height 11
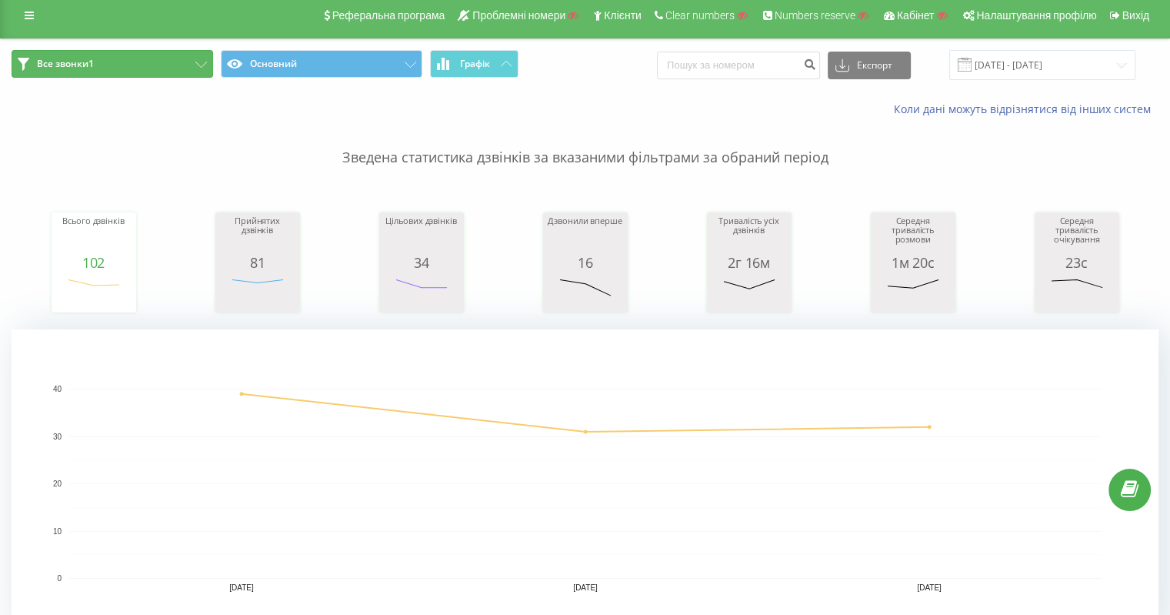
click at [142, 66] on button "Все звонки1" at bounding box center [113, 64] width 202 height 28
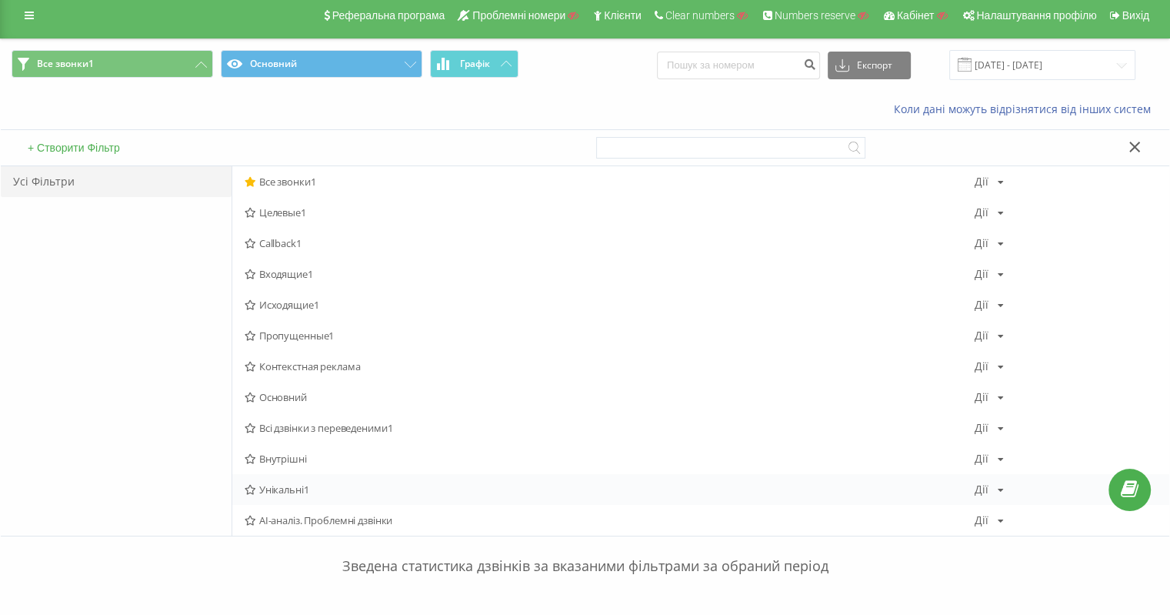
click at [276, 488] on span "Унікальні1" at bounding box center [610, 489] width 730 height 11
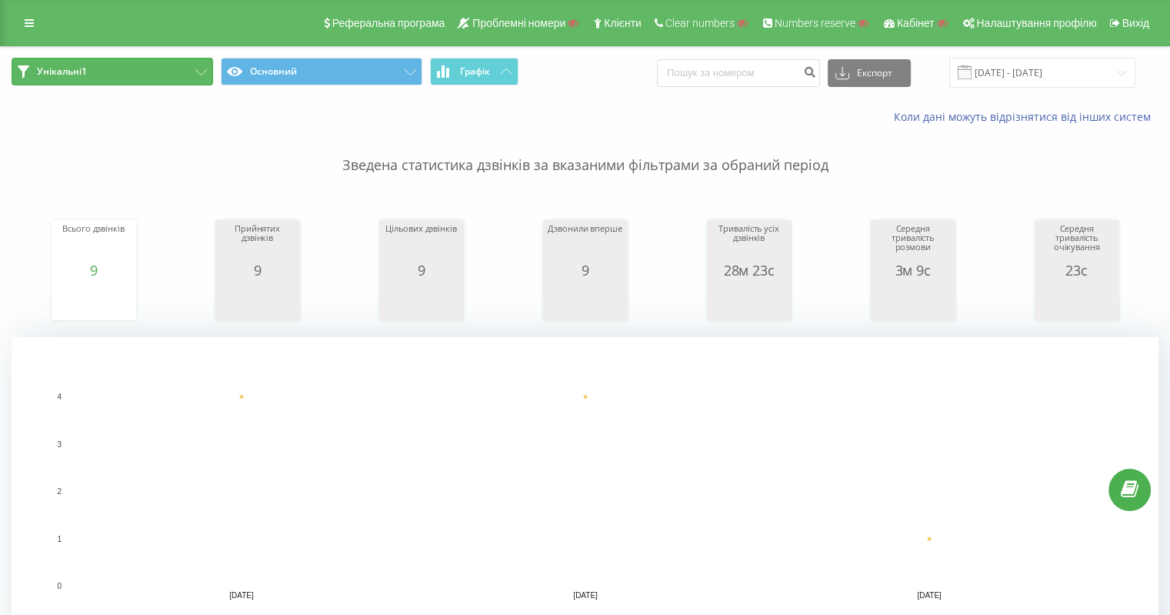
click at [135, 75] on button "Унікальні1" at bounding box center [113, 72] width 202 height 28
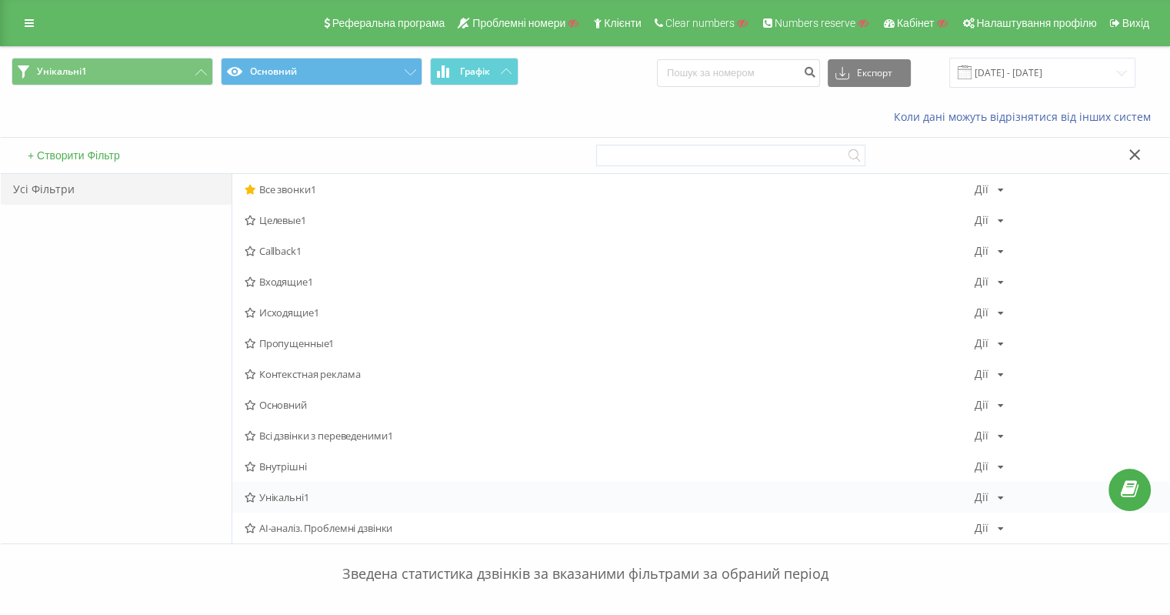
click at [985, 493] on div "Дії" at bounding box center [982, 496] width 14 height 11
click at [1043, 360] on span "Редагувати" at bounding box center [1042, 362] width 52 height 13
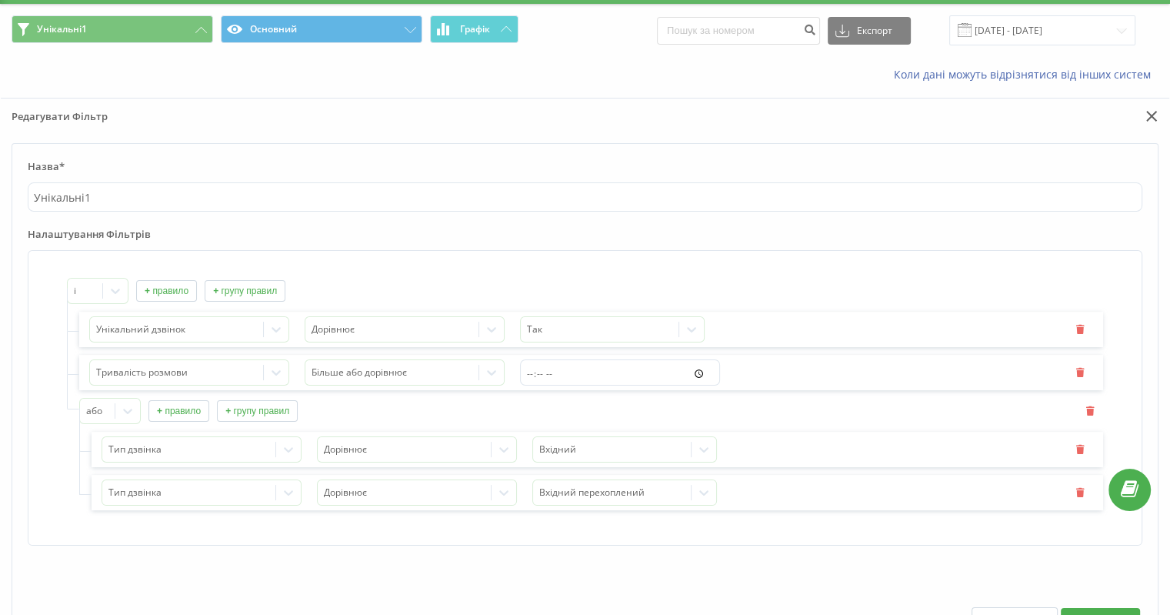
scroll to position [77, 0]
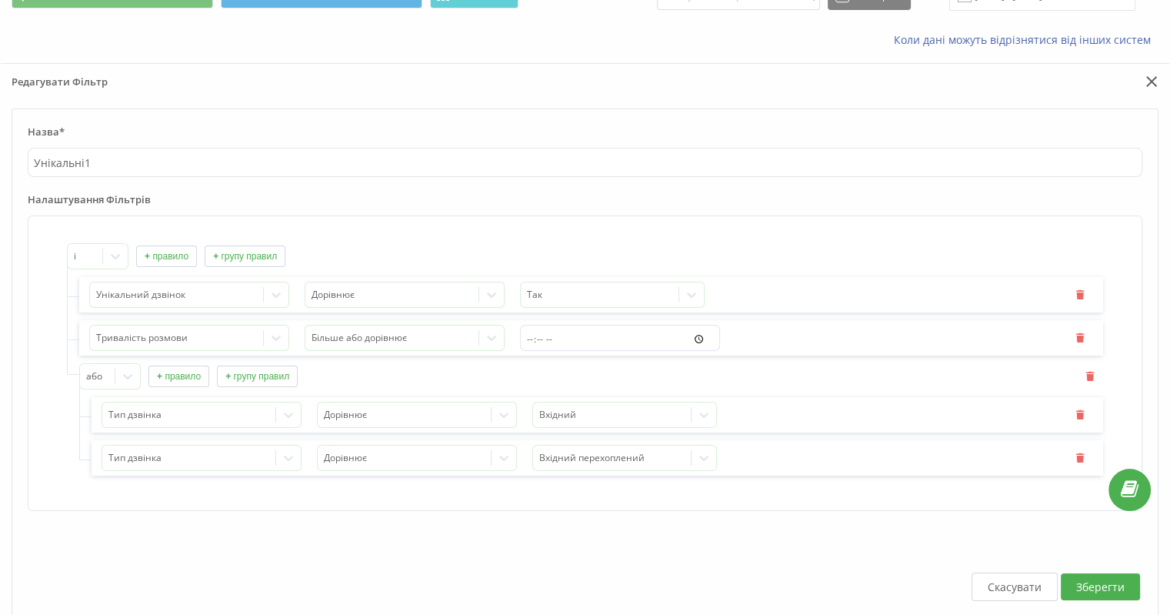
click at [1011, 586] on button "Скасувати" at bounding box center [1014, 586] width 86 height 28
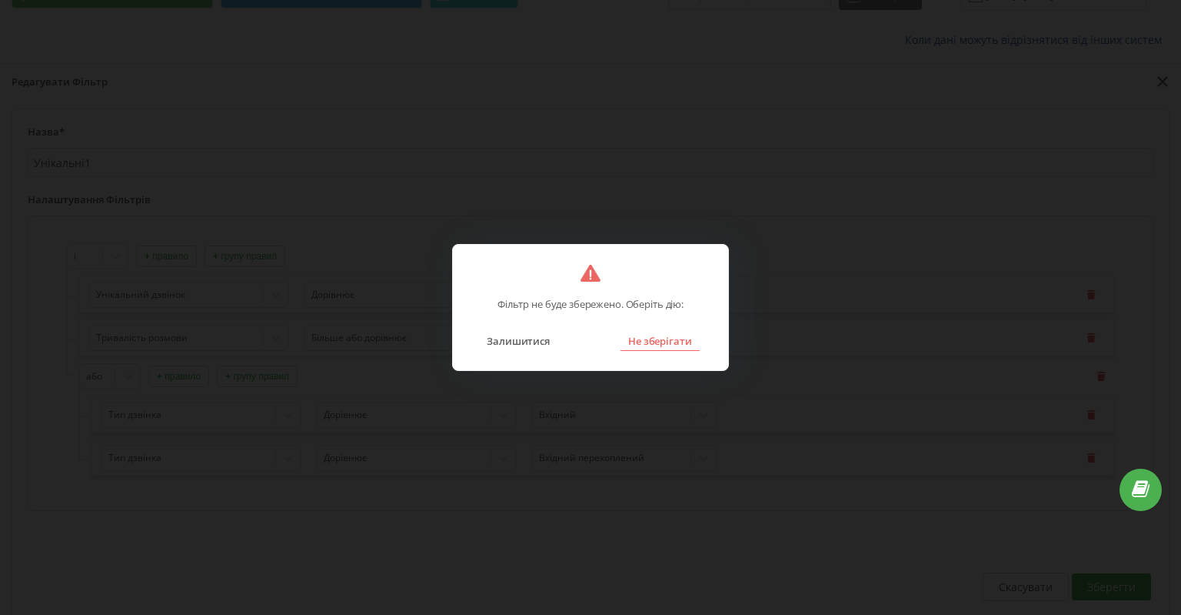
click at [641, 335] on button "Не зберігати" at bounding box center [660, 341] width 79 height 20
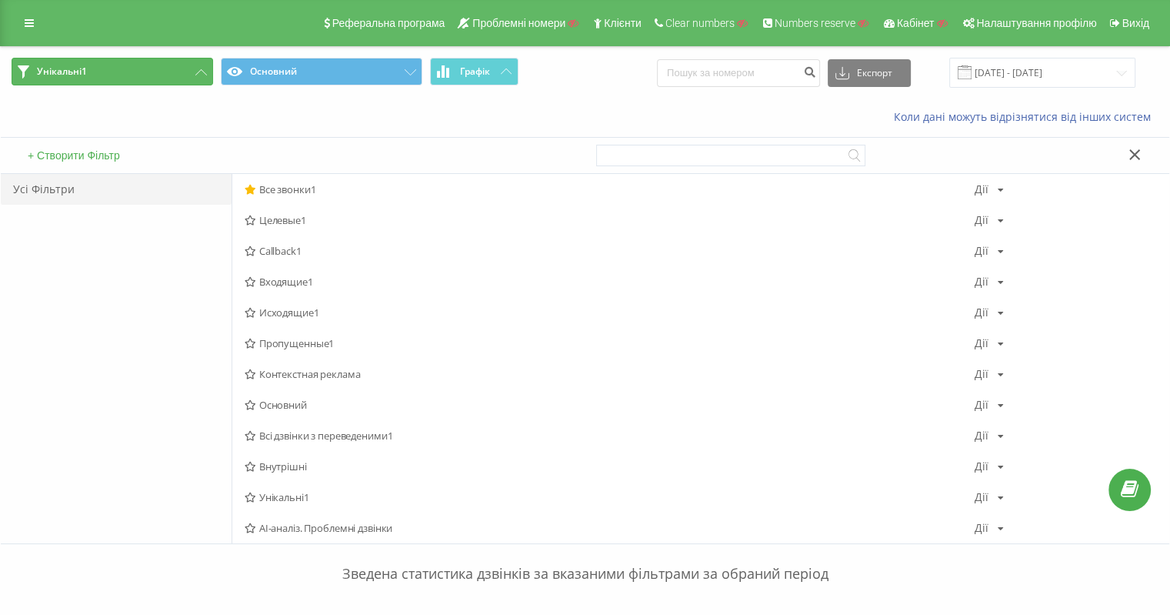
click at [61, 68] on span "Унікальні1" at bounding box center [62, 71] width 50 height 12
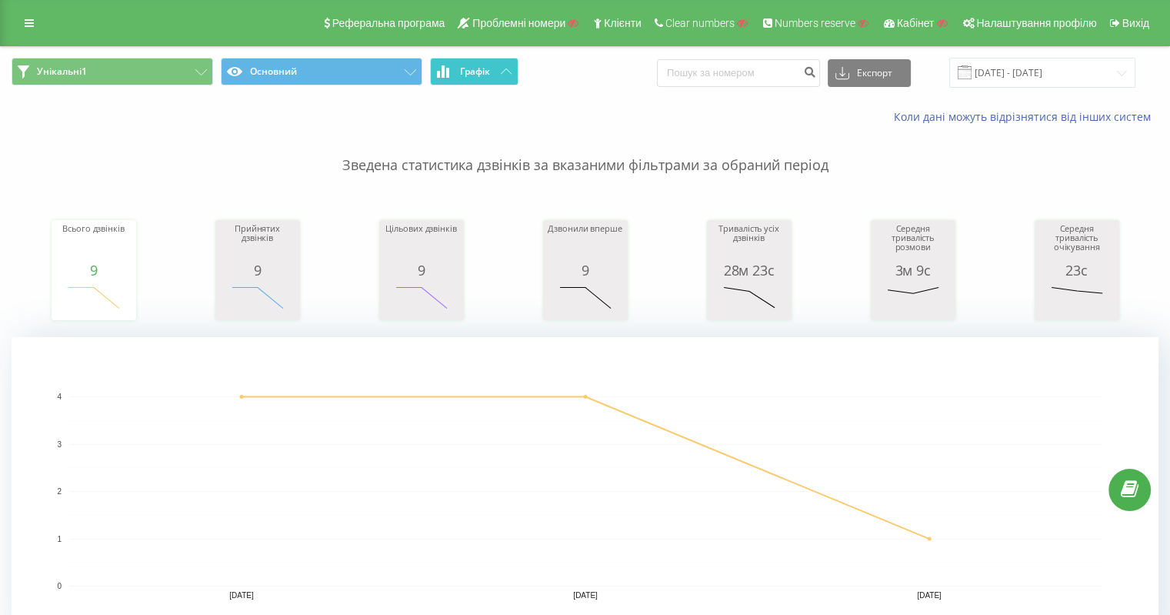
click at [485, 71] on span "Графік" at bounding box center [475, 71] width 30 height 11
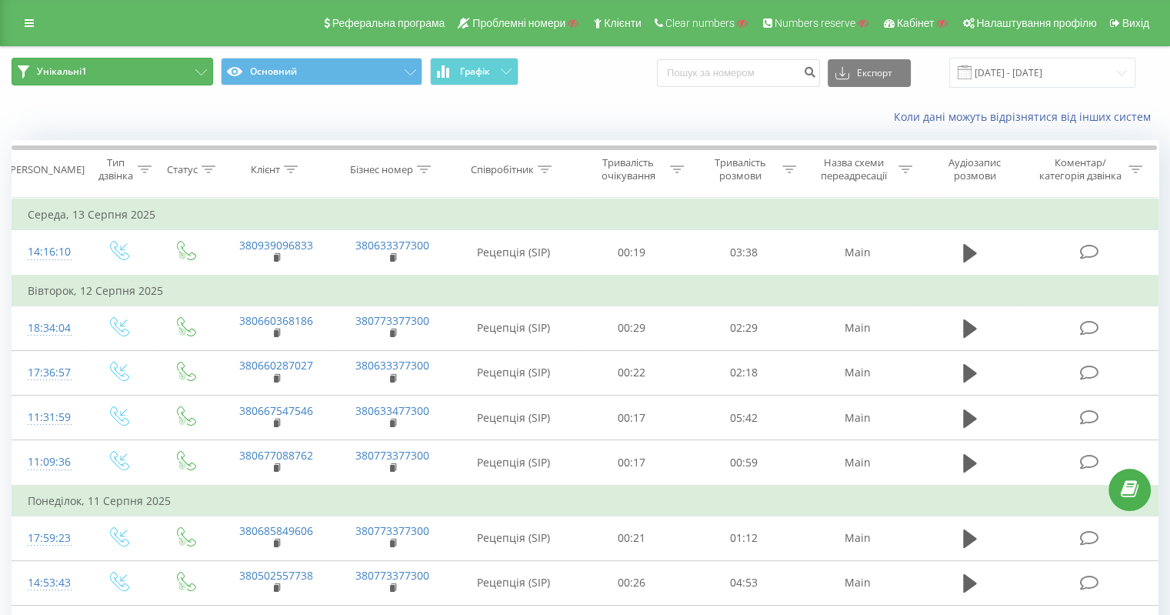
click at [121, 81] on button "Унікальні1" at bounding box center [113, 72] width 202 height 28
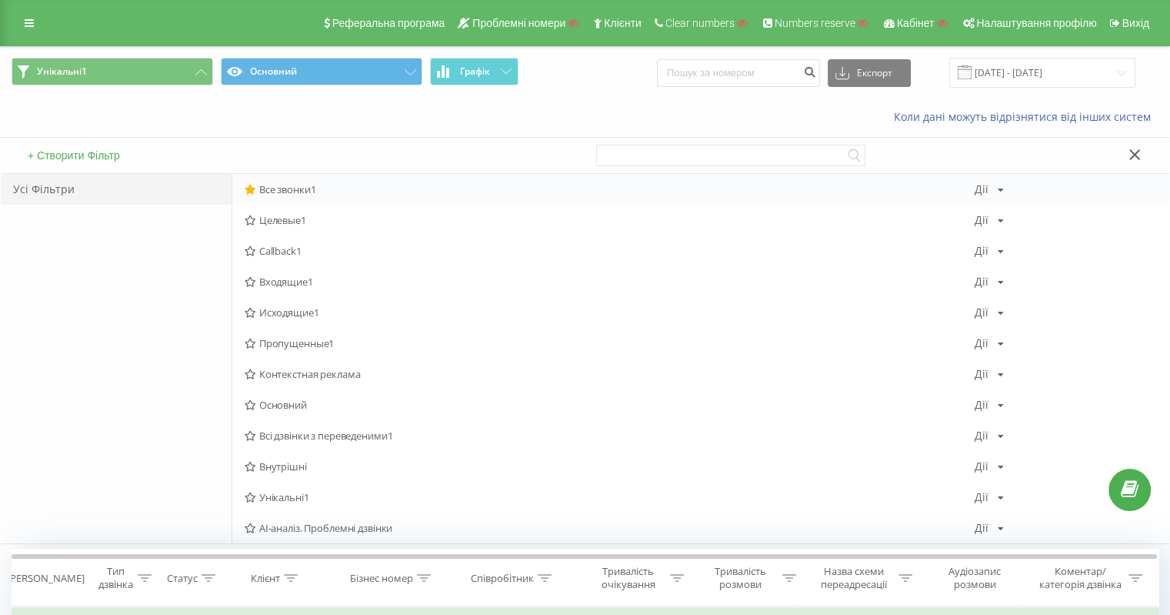
click at [303, 189] on span "Все звонки1" at bounding box center [610, 189] width 730 height 11
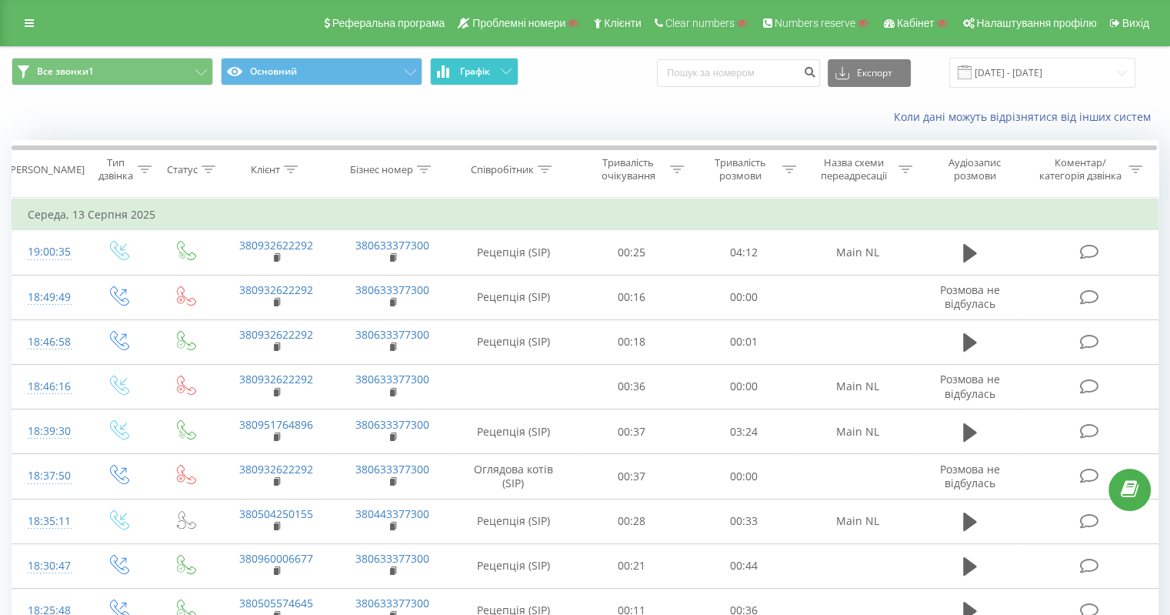
click at [496, 73] on button "Графік" at bounding box center [474, 72] width 88 height 28
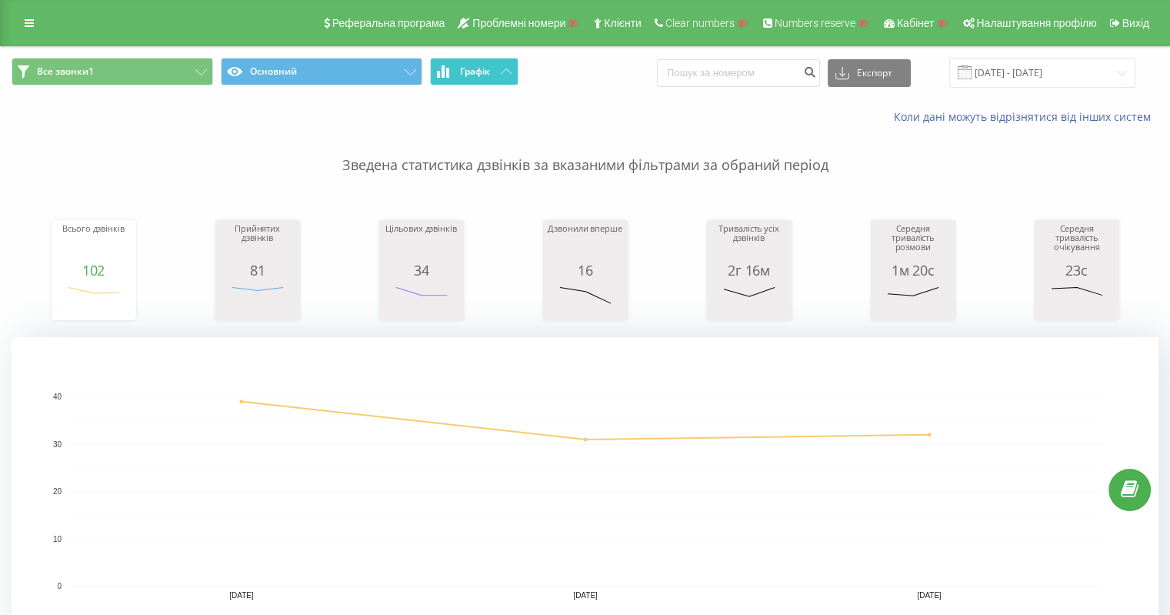
click at [496, 73] on button "Графік" at bounding box center [474, 72] width 88 height 28
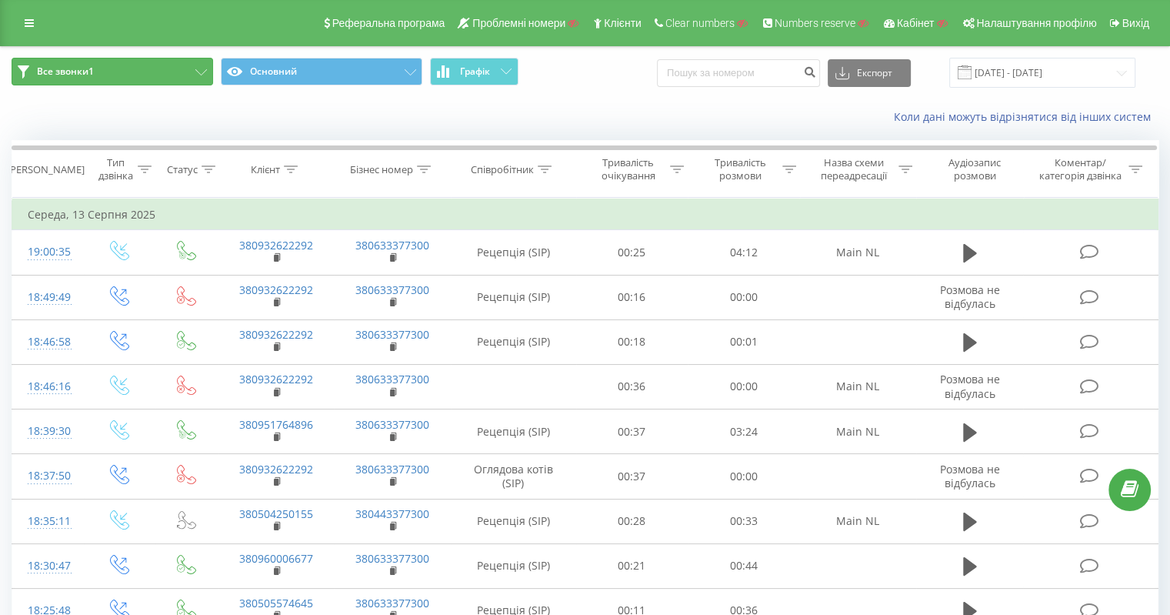
click at [112, 68] on button "Все звонки1" at bounding box center [113, 72] width 202 height 28
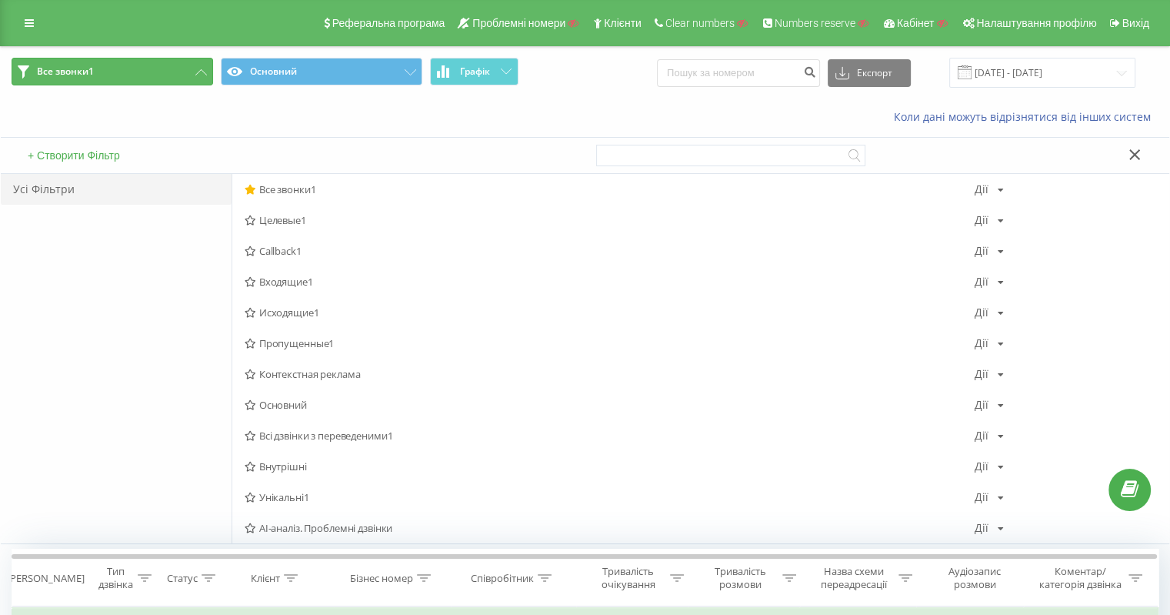
click at [112, 68] on button "Все звонки1" at bounding box center [113, 72] width 202 height 28
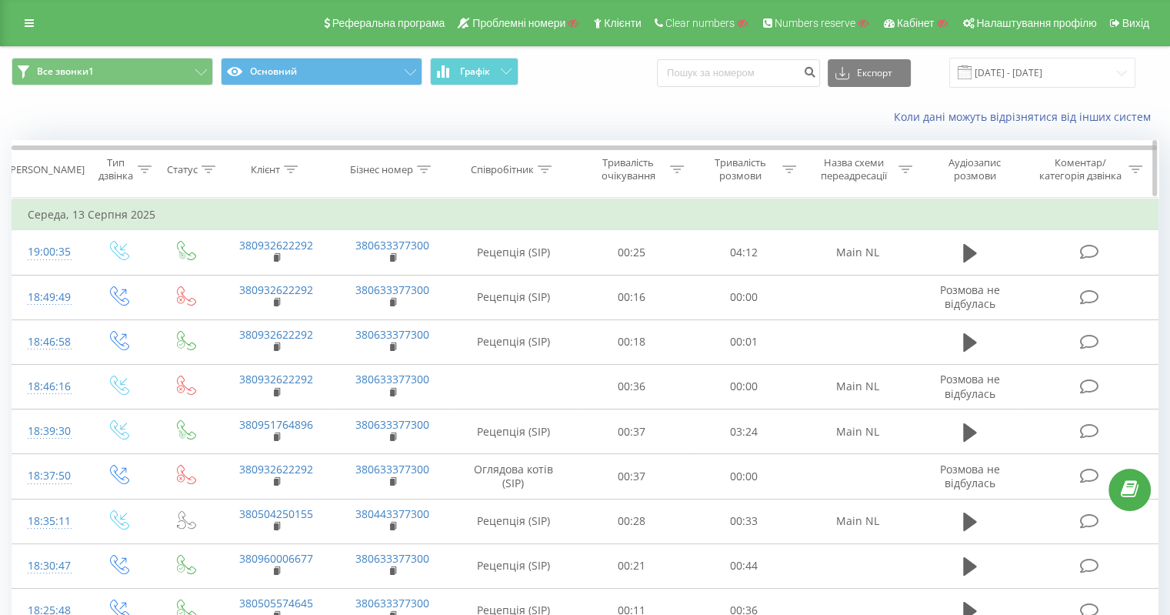
click at [145, 166] on icon at bounding box center [145, 169] width 14 height 8
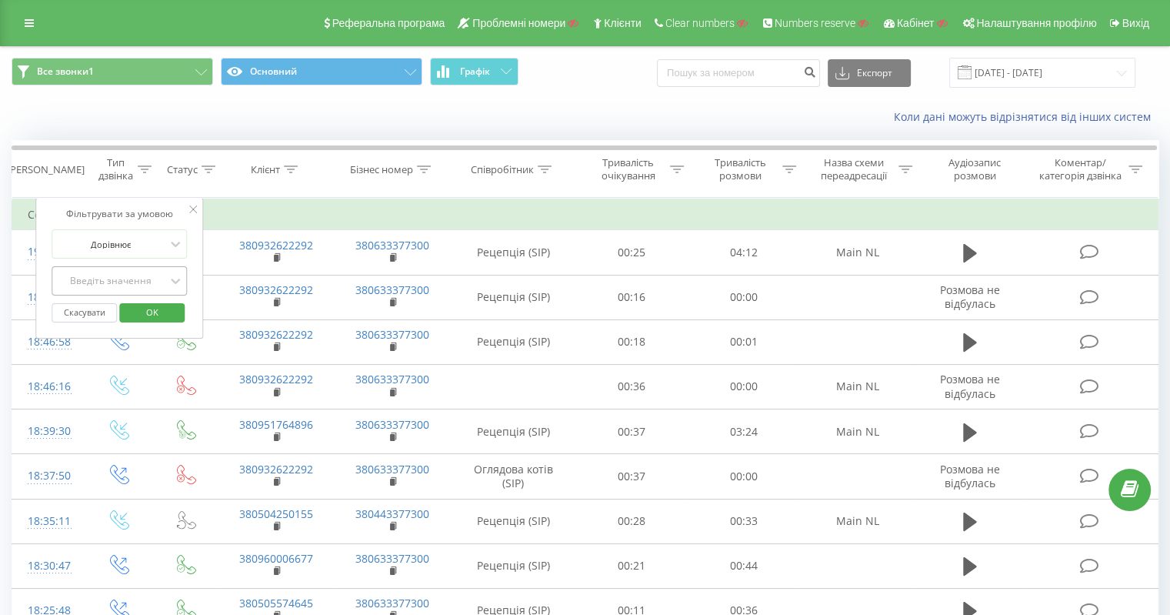
click at [114, 278] on div "Введіть значення" at bounding box center [110, 281] width 109 height 12
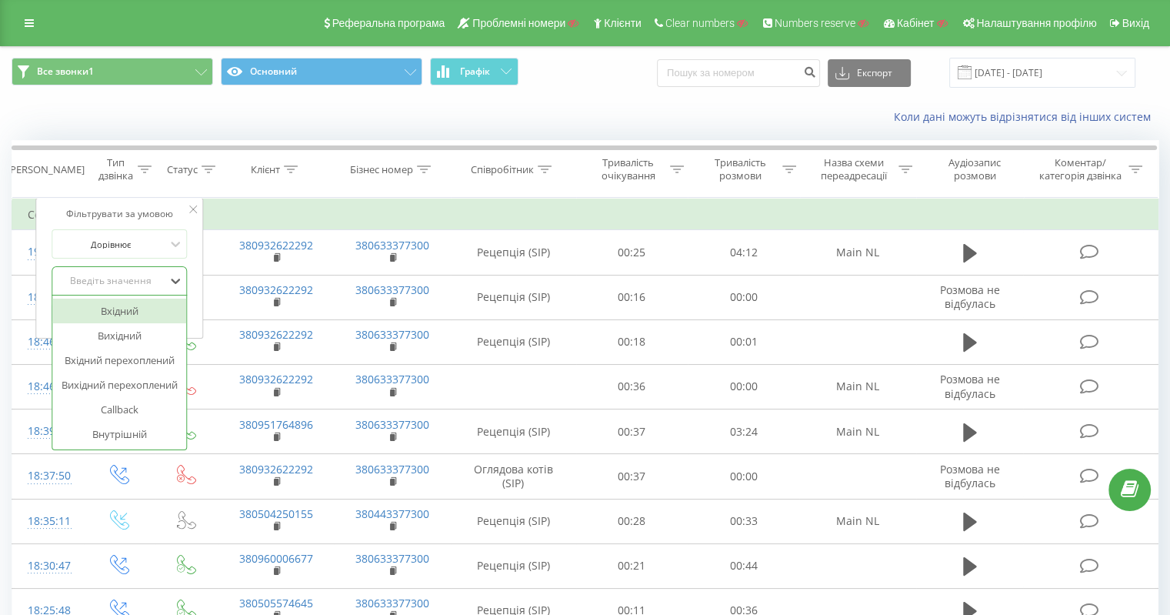
click at [120, 307] on div "Вхідний" at bounding box center [119, 310] width 134 height 25
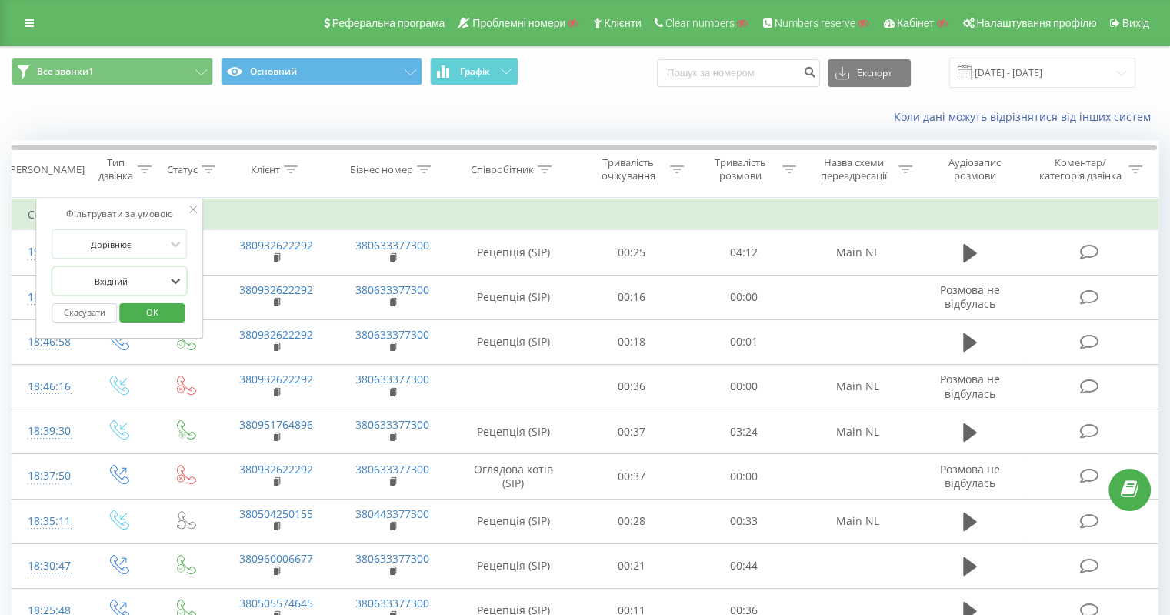
click at [152, 304] on span "OK" at bounding box center [152, 312] width 43 height 24
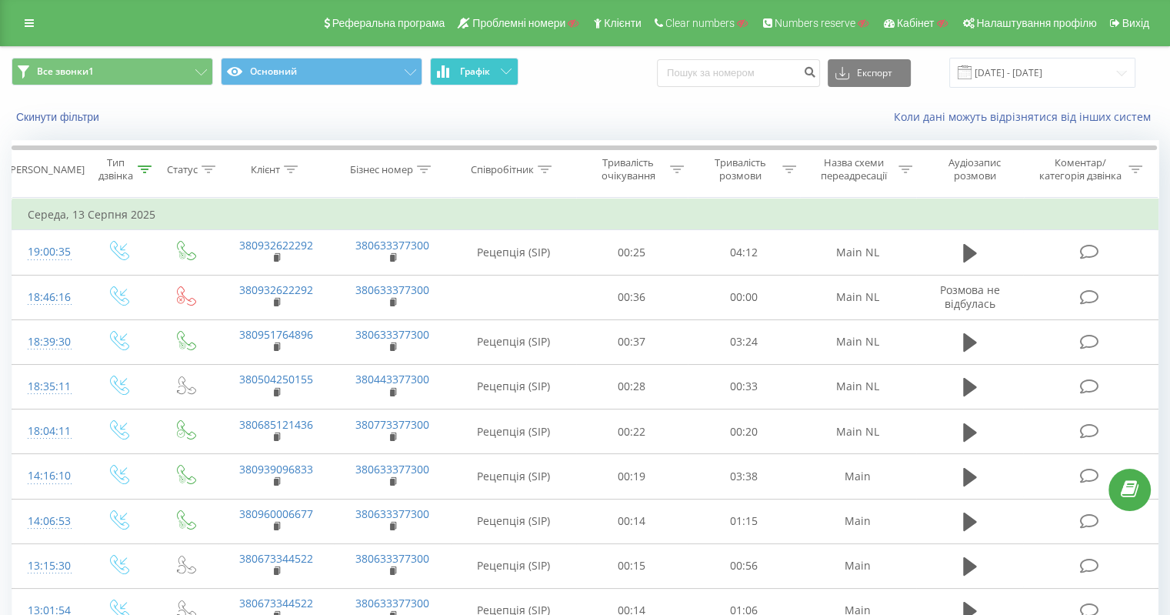
click at [471, 67] on span "Графік" at bounding box center [475, 71] width 30 height 11
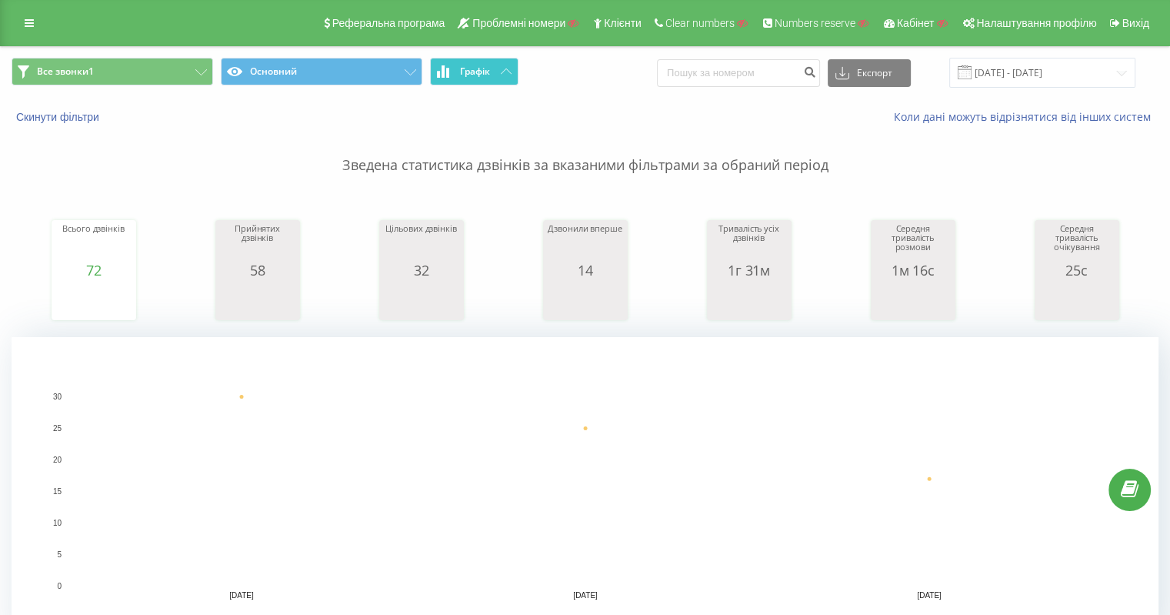
click at [471, 67] on span "Графік" at bounding box center [475, 71] width 30 height 11
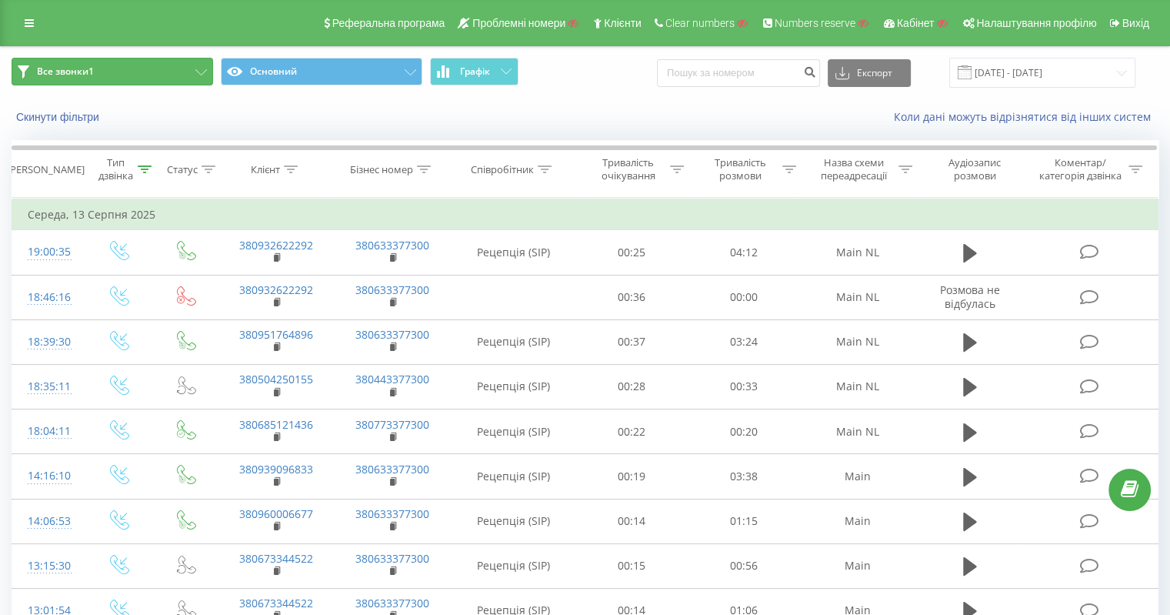
click at [106, 70] on button "Все звонки1" at bounding box center [113, 72] width 202 height 28
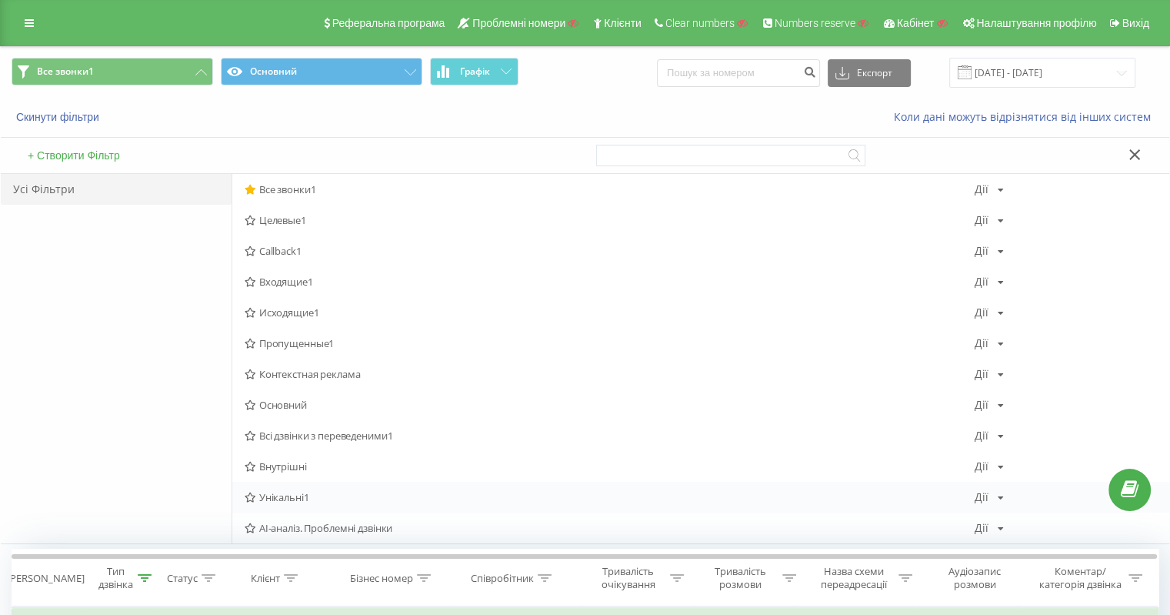
click at [282, 492] on span "Унікальні1" at bounding box center [610, 496] width 730 height 11
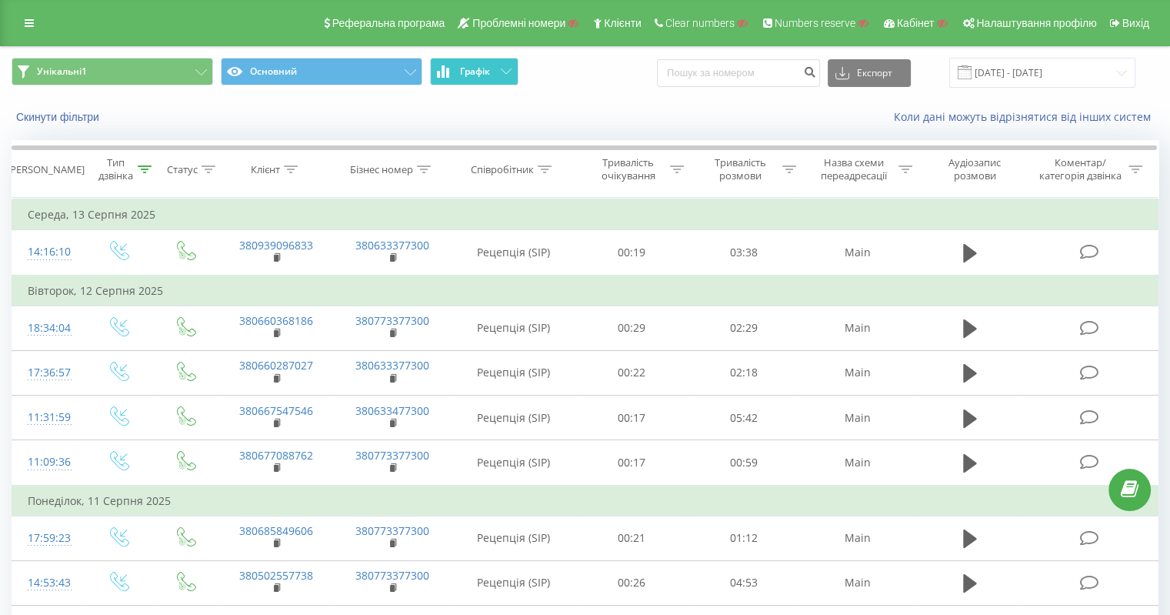
click at [498, 66] on button "Графік" at bounding box center [474, 72] width 88 height 28
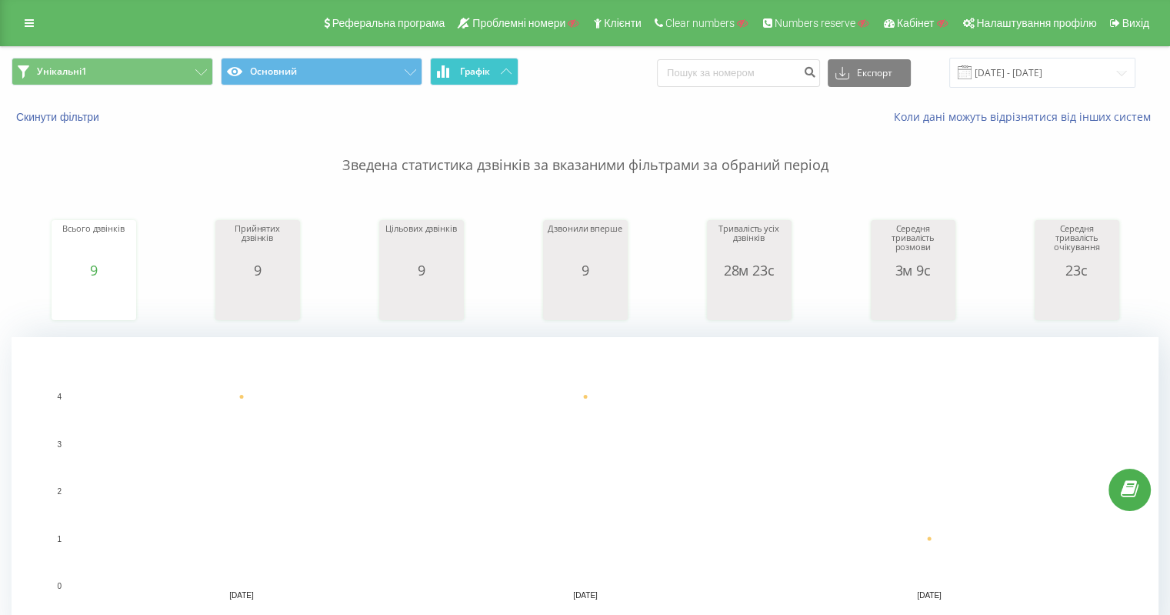
click at [494, 65] on button "Графік" at bounding box center [474, 72] width 88 height 28
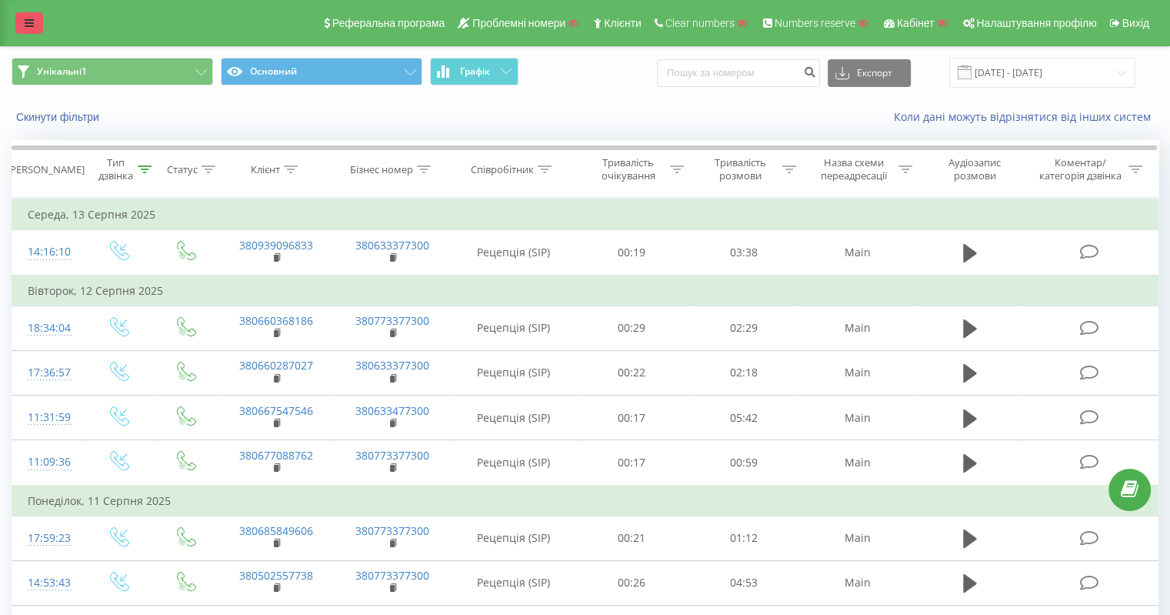
click at [27, 17] on link at bounding box center [29, 23] width 28 height 22
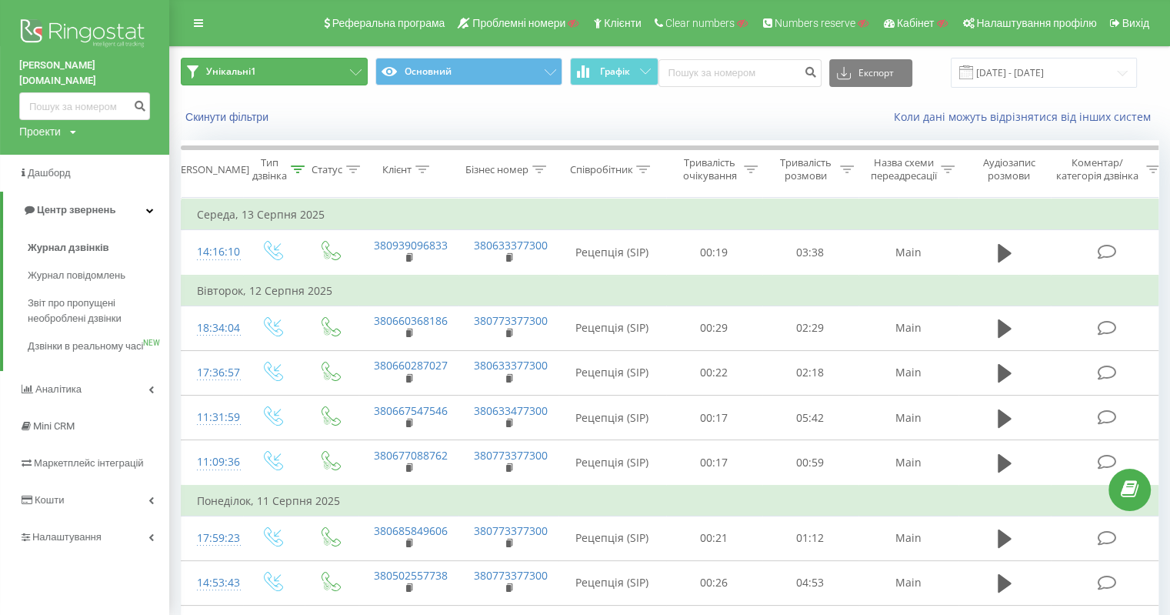
click at [222, 65] on span "Унікальні1" at bounding box center [231, 71] width 50 height 12
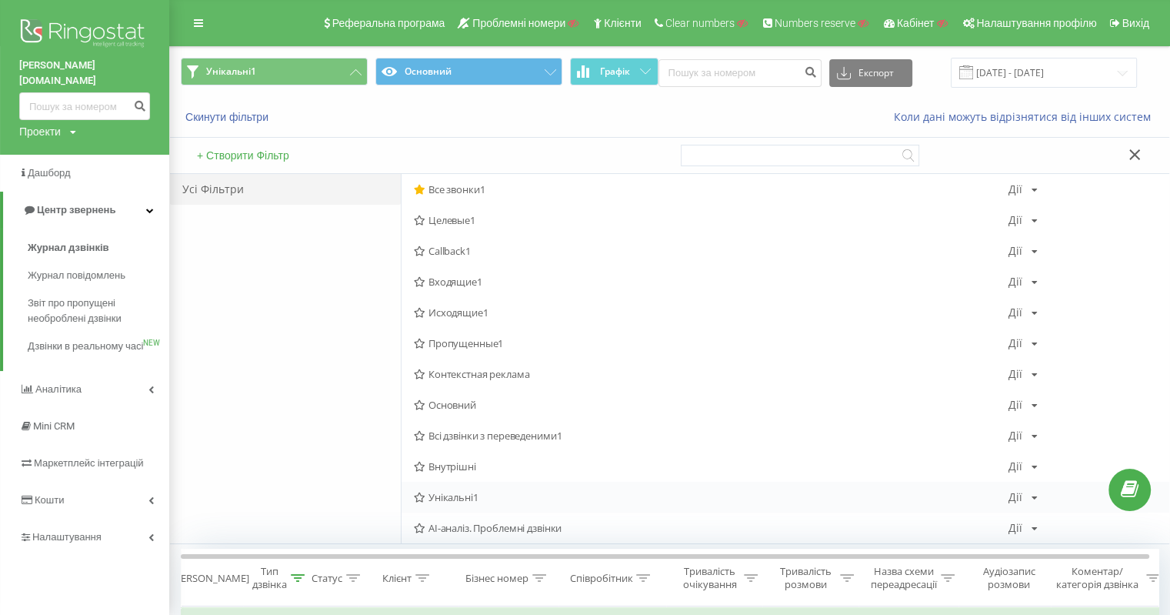
click at [1031, 501] on icon at bounding box center [1034, 497] width 6 height 9
click at [1064, 476] on span "Поділитися" at bounding box center [1076, 476] width 52 height 13
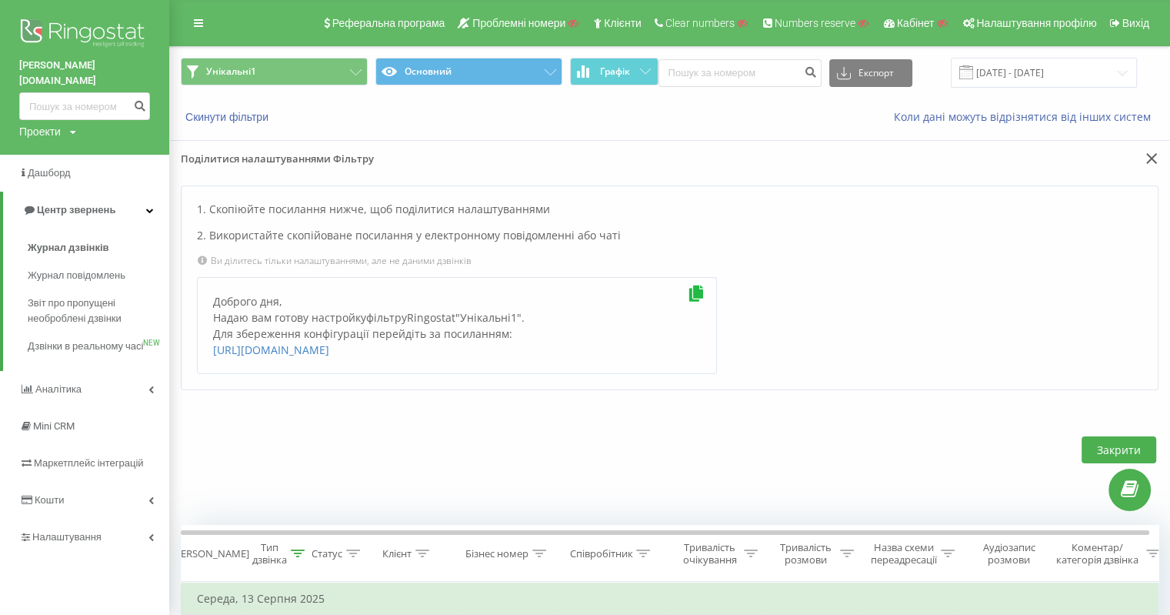
drag, startPoint x: 588, startPoint y: 365, endPoint x: 209, endPoint y: 354, distance: 378.6
click at [209, 354] on div "Доброго дня, Надаю вам готову настройку фільтру Ringostat " Унікальні1 ". Для з…" at bounding box center [457, 325] width 520 height 97
copy link "https://reports.ringostat.com/sharable-reports-creation?type=filter&id=4713046&…"
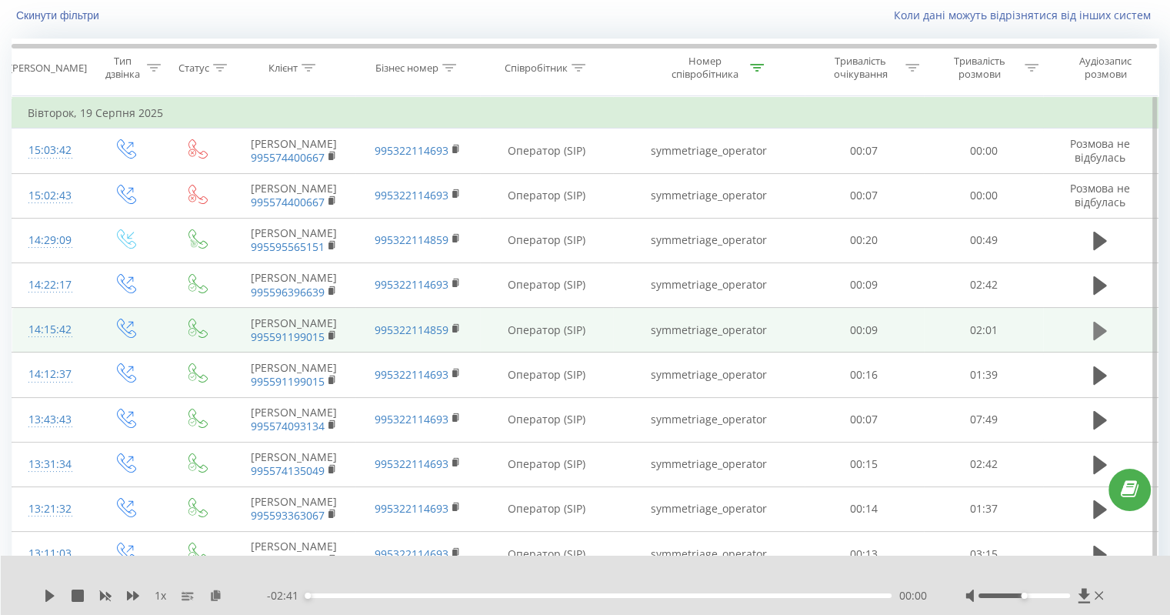
click at [1099, 327] on icon at bounding box center [1100, 330] width 14 height 18
click at [54, 593] on icon at bounding box center [53, 595] width 3 height 12
